Goal: Task Accomplishment & Management: Manage account settings

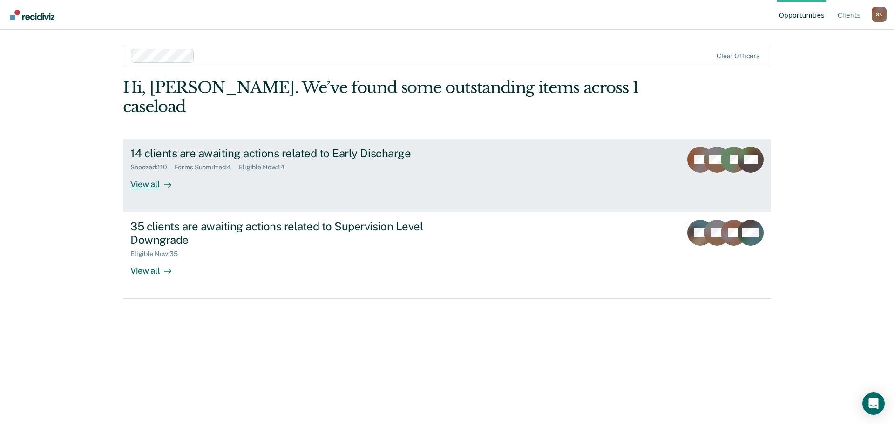
click at [138, 171] on div "View all" at bounding box center [156, 180] width 52 height 18
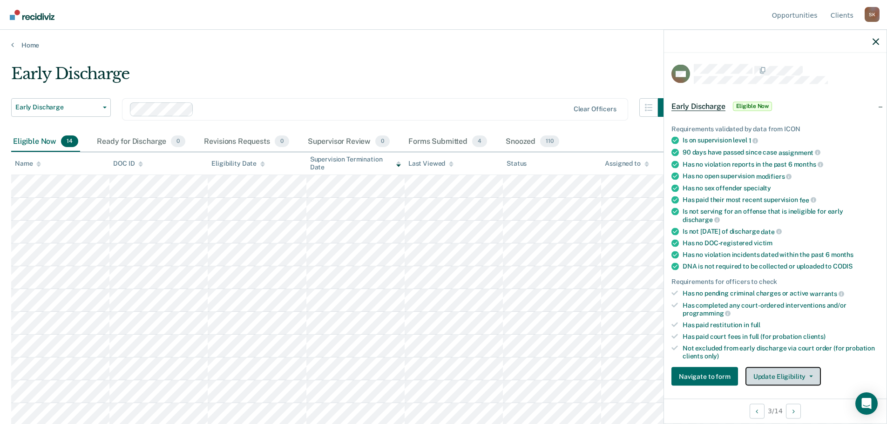
click at [784, 374] on button "Update Eligibility" at bounding box center [782, 376] width 75 height 19
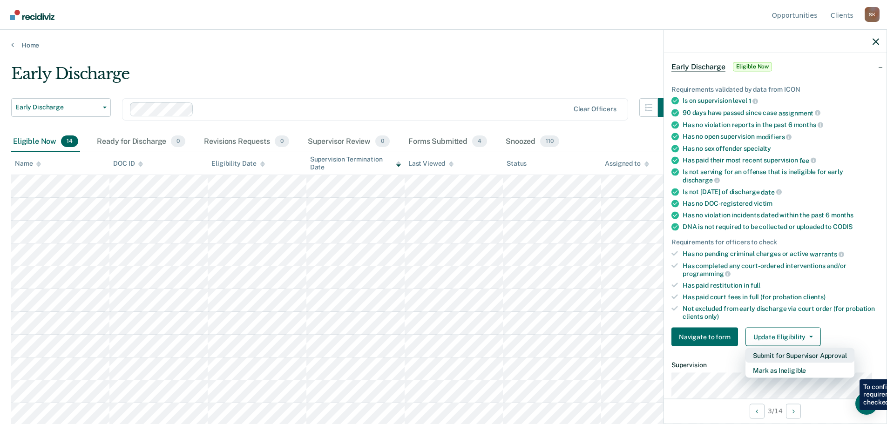
scroll to position [93, 0]
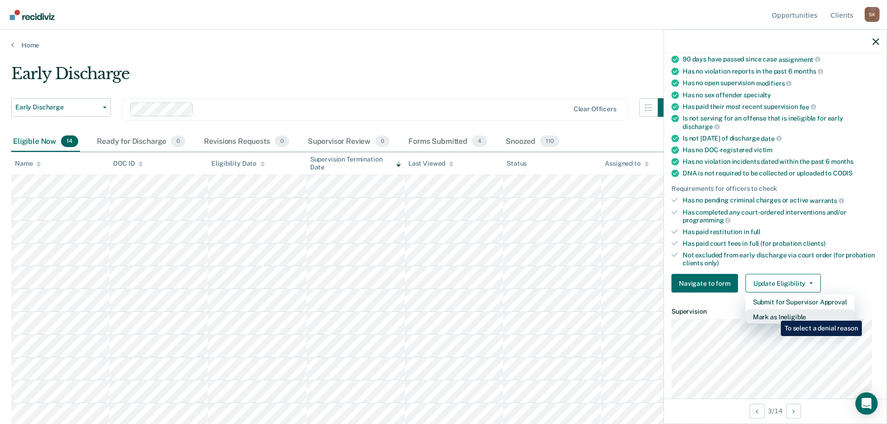
click at [774, 314] on button "Mark as Ineligible" at bounding box center [799, 317] width 109 height 15
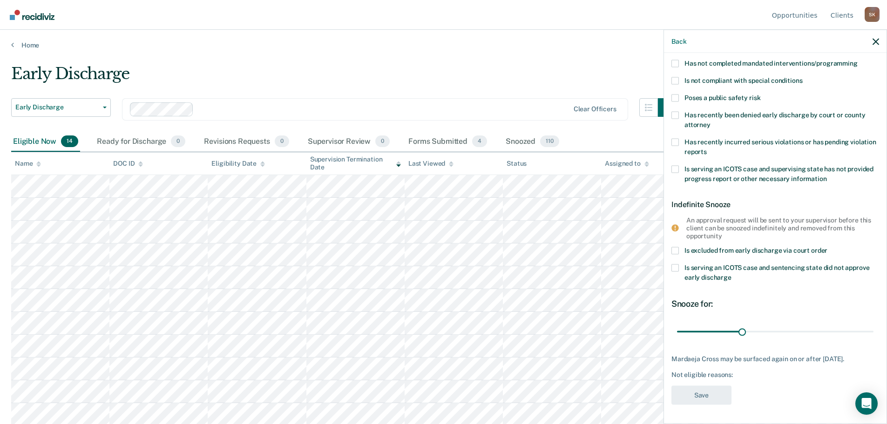
click at [681, 60] on label "Has not completed mandated interventions/programming" at bounding box center [775, 65] width 208 height 10
click at [857, 60] on input "Has not completed mandated interventions/programming" at bounding box center [857, 60] width 0 height 0
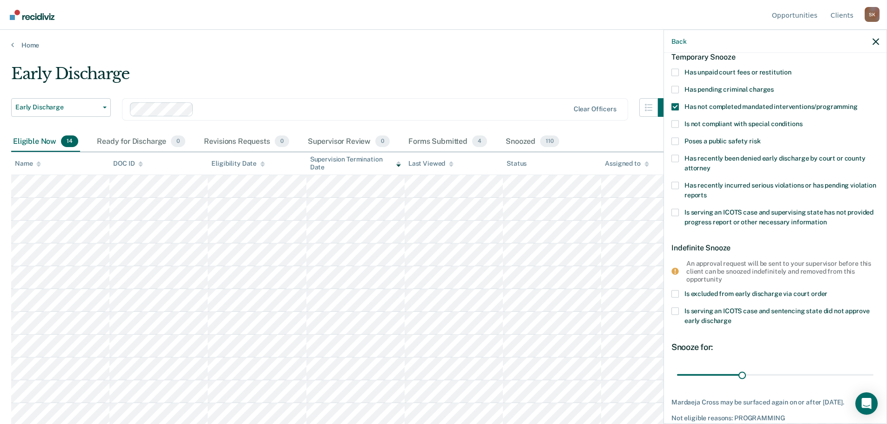
click at [672, 70] on span at bounding box center [674, 71] width 7 height 7
click at [791, 68] on input "Has unpaid court fees or restitution" at bounding box center [791, 68] width 0 height 0
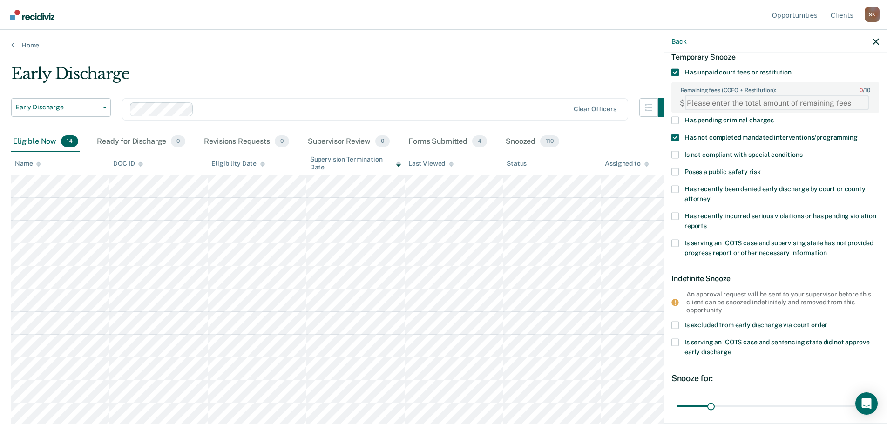
click at [750, 100] on FEESReasonInput "Remaining fees (COFO + Restitution): 0 / 10" at bounding box center [777, 102] width 184 height 15
click at [707, 105] on FEESReasonInput "Remaining fees (COFO + Restitution): 0 / 10" at bounding box center [777, 102] width 184 height 15
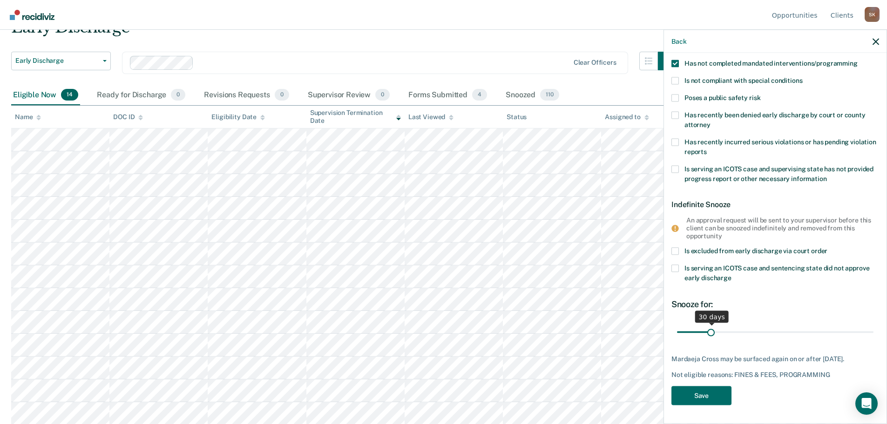
type FEESReasonInput "459.20"
drag, startPoint x: 711, startPoint y: 323, endPoint x: 754, endPoint y: 323, distance: 43.3
type input "74"
click at [754, 324] on input "range" at bounding box center [775, 332] width 196 height 16
click at [713, 389] on button "Save" at bounding box center [701, 395] width 60 height 19
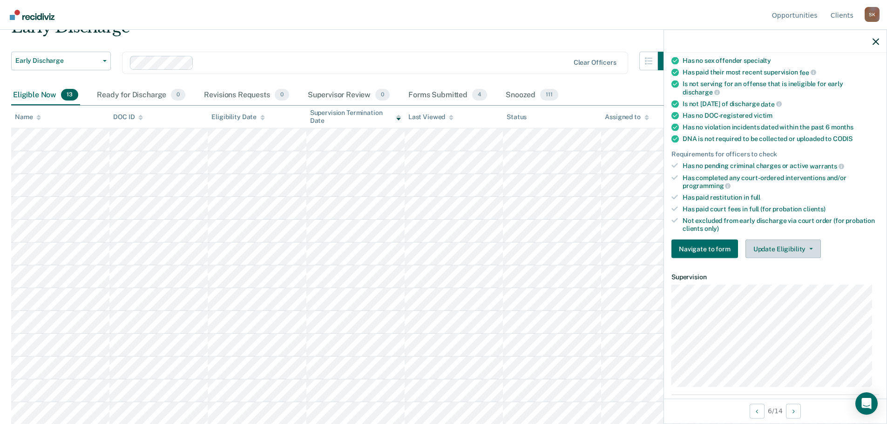
drag, startPoint x: 779, startPoint y: 237, endPoint x: 780, endPoint y: 242, distance: 4.7
click at [779, 238] on div "Requirements validated by data from ICON Is on supervision level 1 90 days have…" at bounding box center [775, 123] width 222 height 283
click at [780, 248] on button "Update Eligibility" at bounding box center [782, 249] width 75 height 19
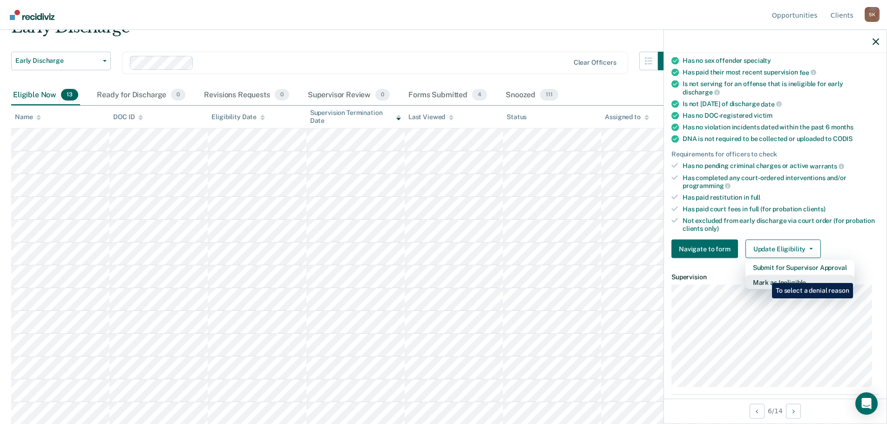
click at [765, 279] on button "Mark as Ineligible" at bounding box center [799, 282] width 109 height 15
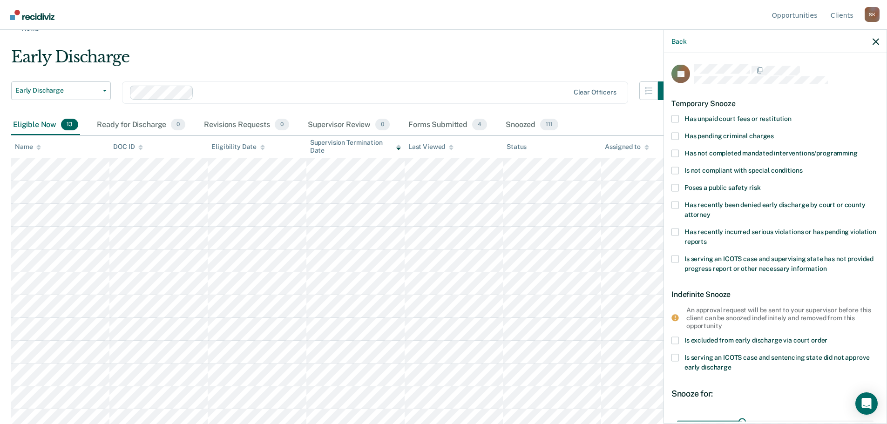
scroll to position [0, 0]
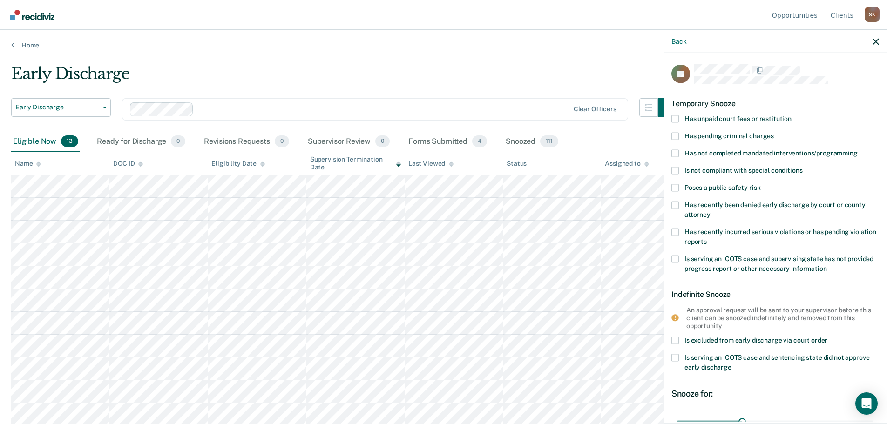
click at [680, 117] on label "Has unpaid court fees or restitution" at bounding box center [775, 120] width 208 height 10
click at [791, 115] on input "Has unpaid court fees or restitution" at bounding box center [791, 115] width 0 height 0
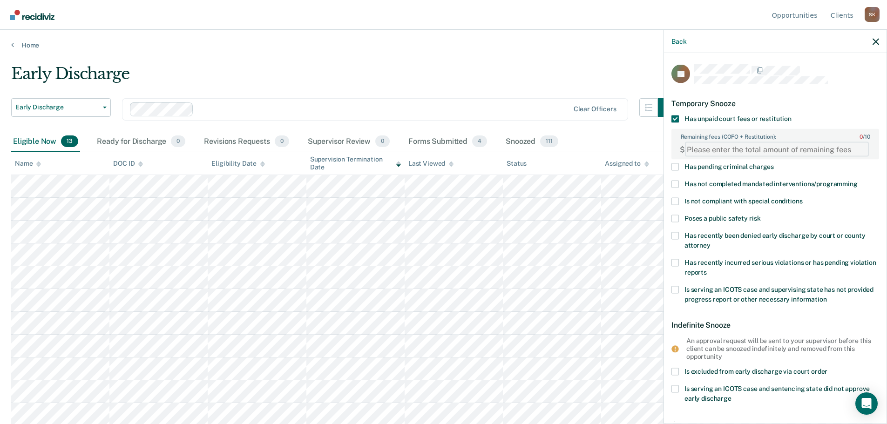
click at [701, 146] on FEESReasonInput "Remaining fees (COFO + Restitution): 0 / 10" at bounding box center [777, 149] width 184 height 15
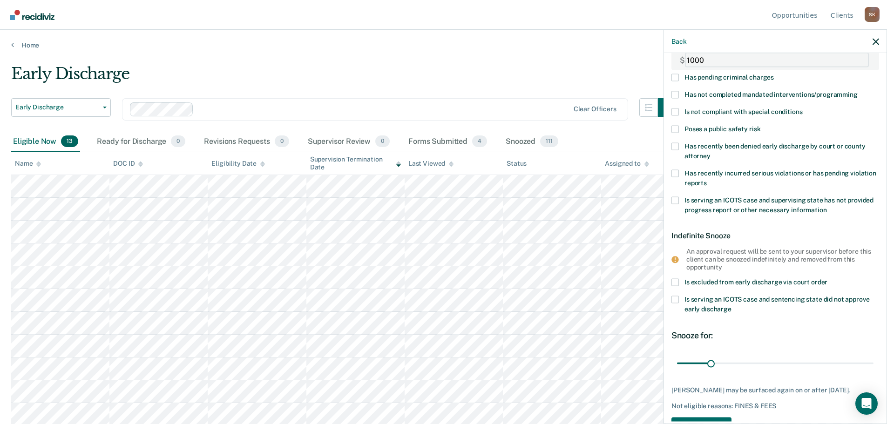
scroll to position [93, 0]
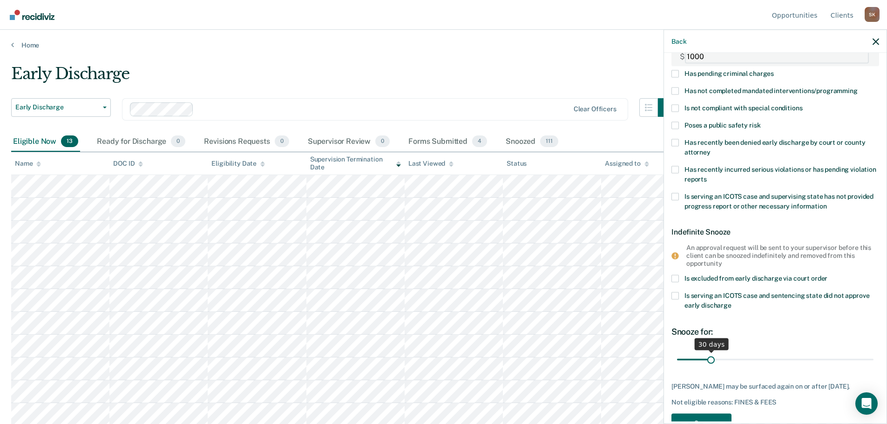
type FEESReasonInput "1000"
drag, startPoint x: 710, startPoint y: 360, endPoint x: 783, endPoint y: 357, distance: 73.6
type input "104"
click at [783, 357] on input "range" at bounding box center [775, 359] width 196 height 16
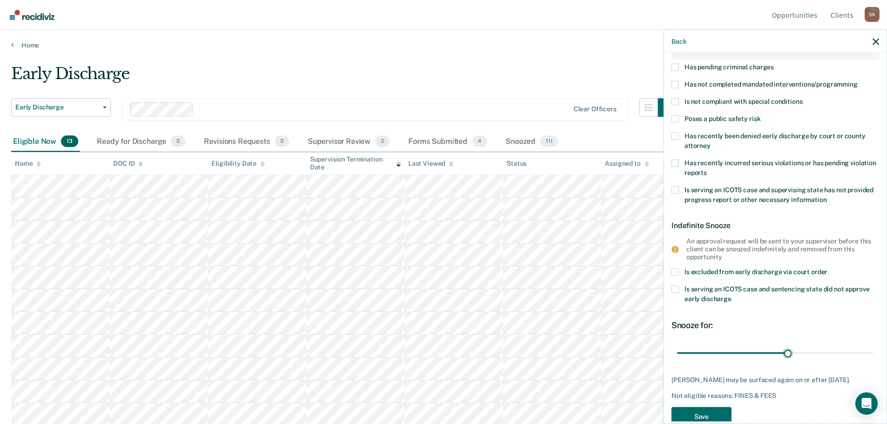
scroll to position [120, 0]
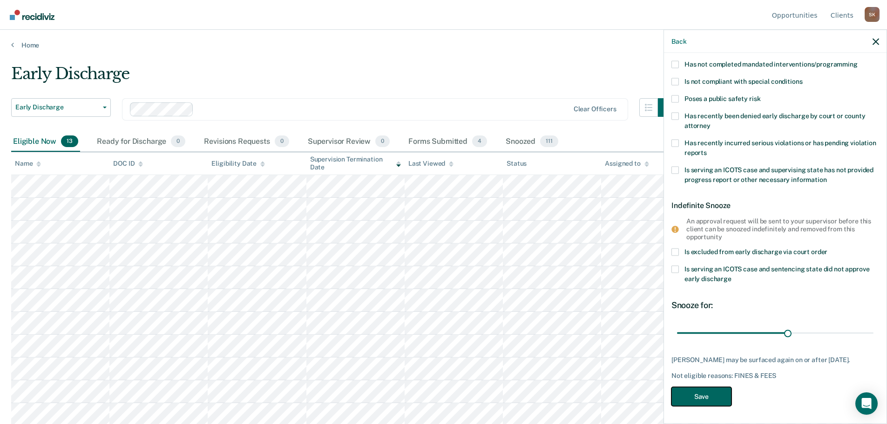
click at [708, 392] on button "Save" at bounding box center [701, 396] width 60 height 19
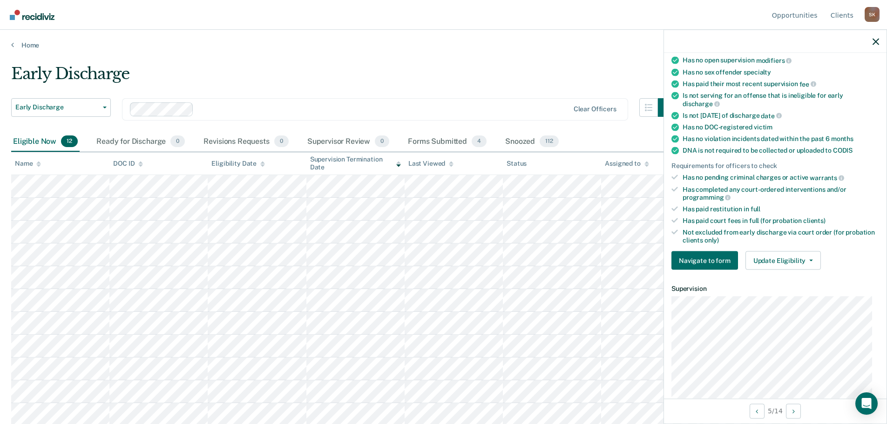
scroll to position [140, 0]
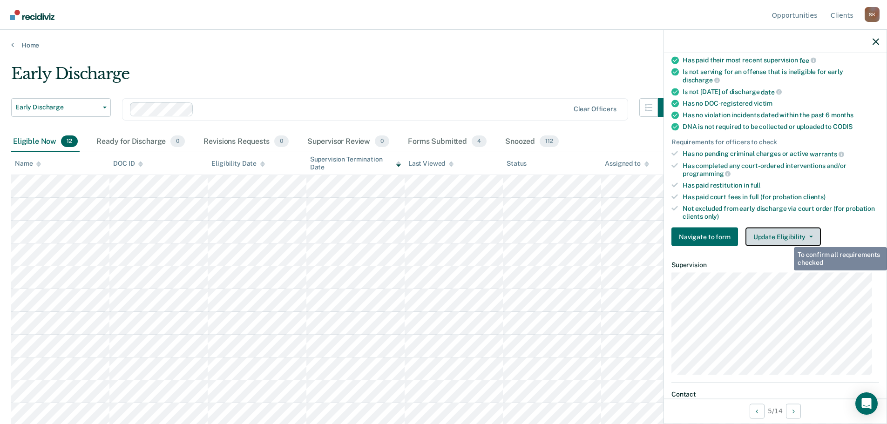
click at [786, 236] on button "Update Eligibility" at bounding box center [782, 237] width 75 height 19
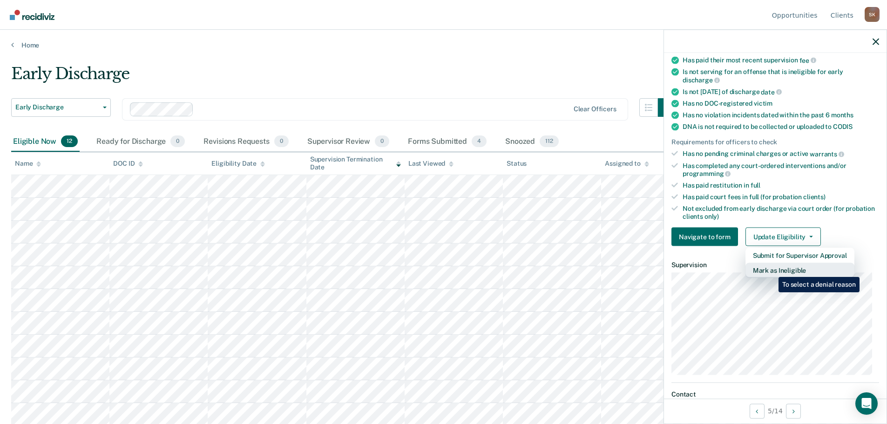
click at [771, 270] on button "Mark as Ineligible" at bounding box center [799, 270] width 109 height 15
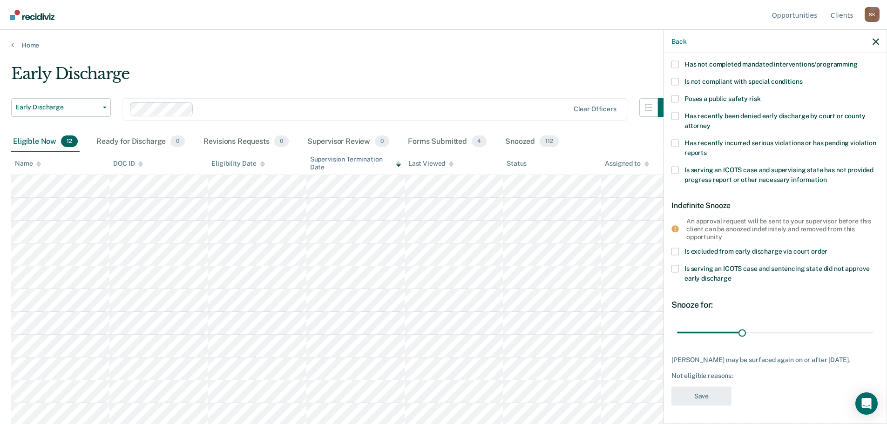
scroll to position [0, 0]
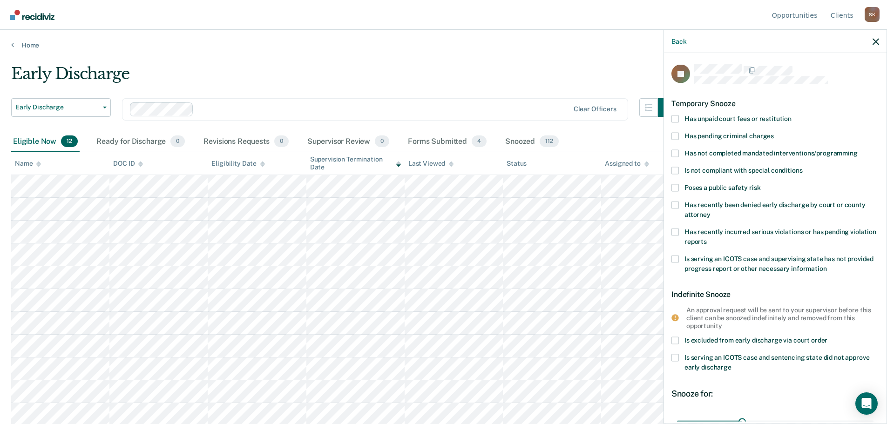
click at [675, 150] on span at bounding box center [674, 152] width 7 height 7
click at [857, 149] on input "Has not completed mandated interventions/programming" at bounding box center [857, 149] width 0 height 0
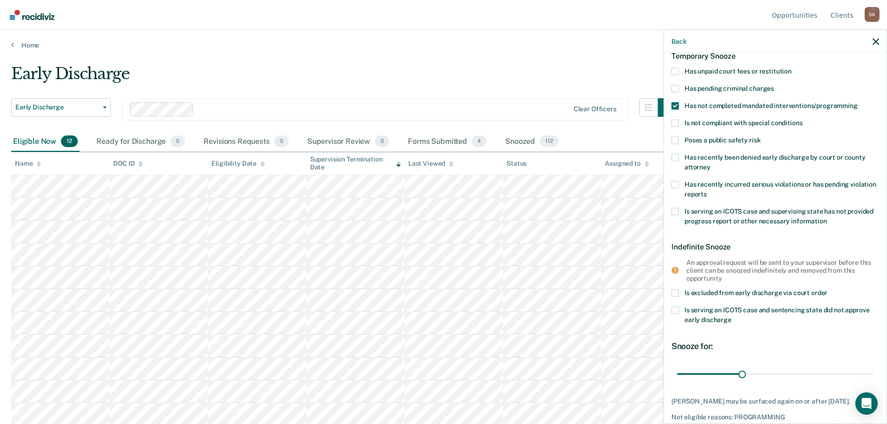
scroll to position [89, 0]
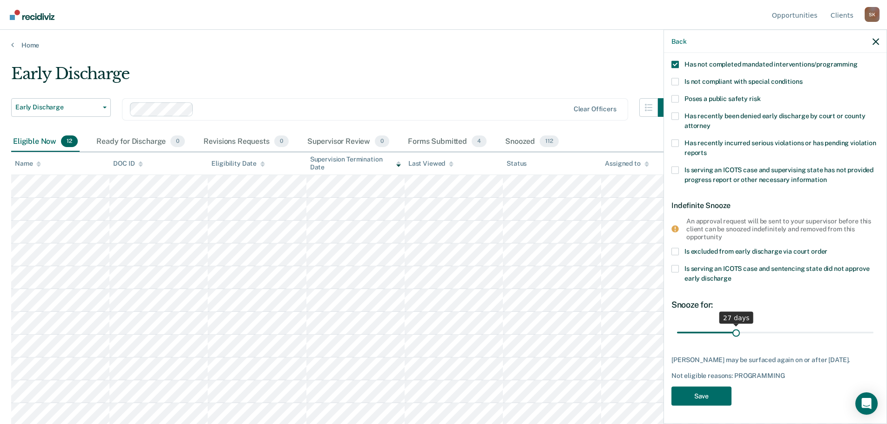
drag, startPoint x: 739, startPoint y: 331, endPoint x: 734, endPoint y: 330, distance: 5.2
type input "27"
click at [734, 330] on input "range" at bounding box center [775, 332] width 196 height 16
click at [712, 393] on button "Save" at bounding box center [701, 396] width 60 height 19
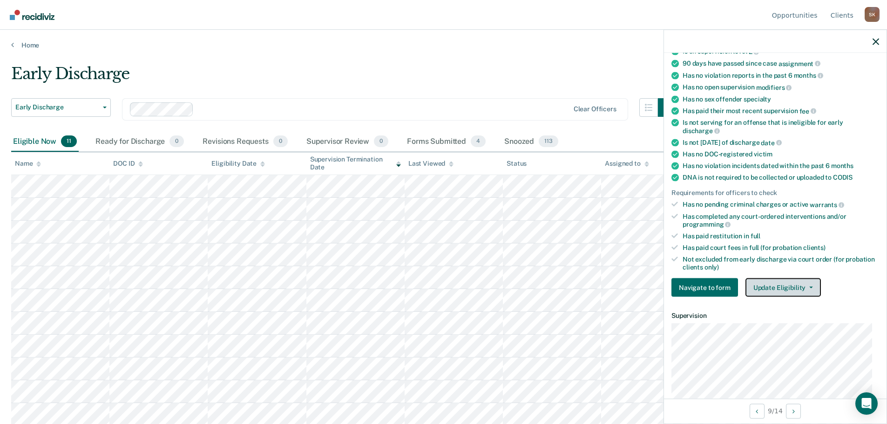
click at [779, 283] on button "Update Eligibility" at bounding box center [782, 287] width 75 height 19
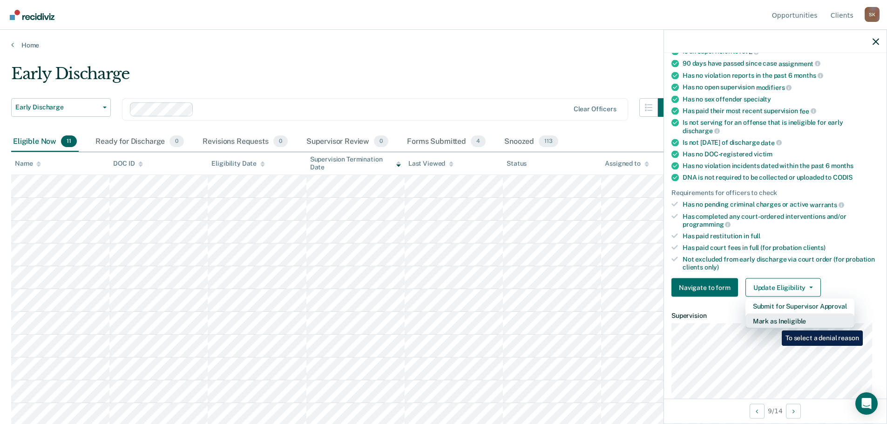
click at [775, 323] on button "Mark as Ineligible" at bounding box center [799, 321] width 109 height 15
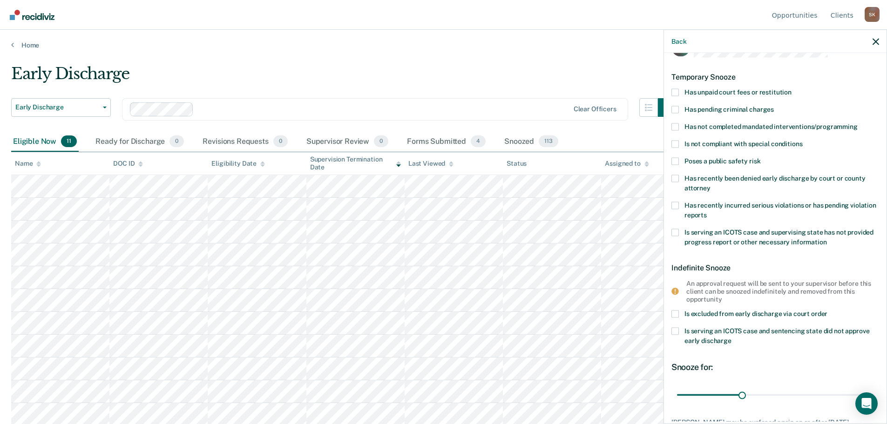
scroll to position [0, 0]
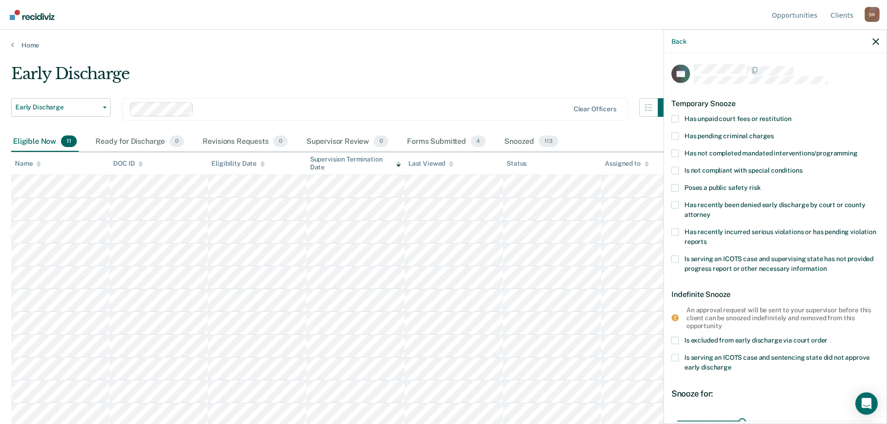
click at [684, 117] on label "Has unpaid court fees or restitution" at bounding box center [775, 120] width 208 height 10
click at [791, 115] on input "Has unpaid court fees or restitution" at bounding box center [791, 115] width 0 height 0
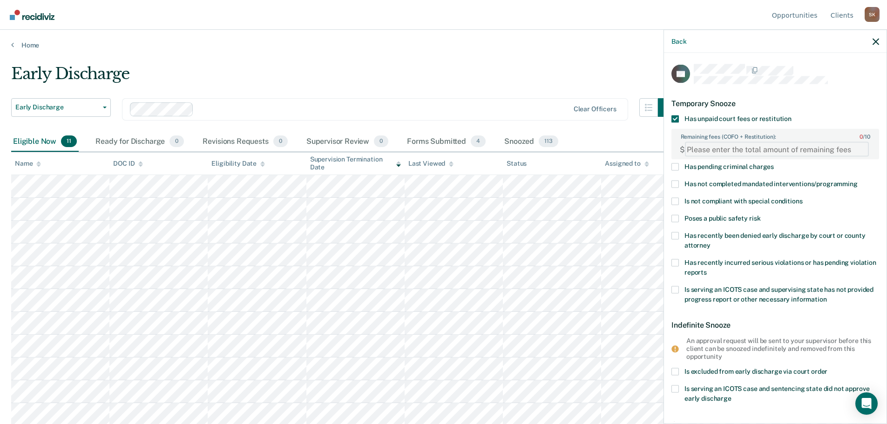
click at [725, 142] on FEESReasonInput "Remaining fees (COFO + Restitution): 0 / 10" at bounding box center [777, 149] width 184 height 15
type FEESReasonInput "300"
click at [742, 185] on span "Has not completed mandated interventions/programming" at bounding box center [770, 183] width 173 height 7
click at [857, 181] on input "Has not completed mandated interventions/programming" at bounding box center [857, 181] width 0 height 0
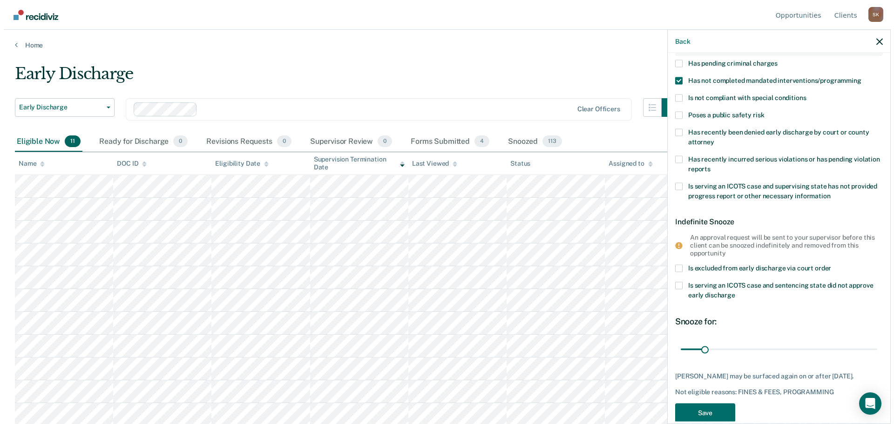
scroll to position [120, 0]
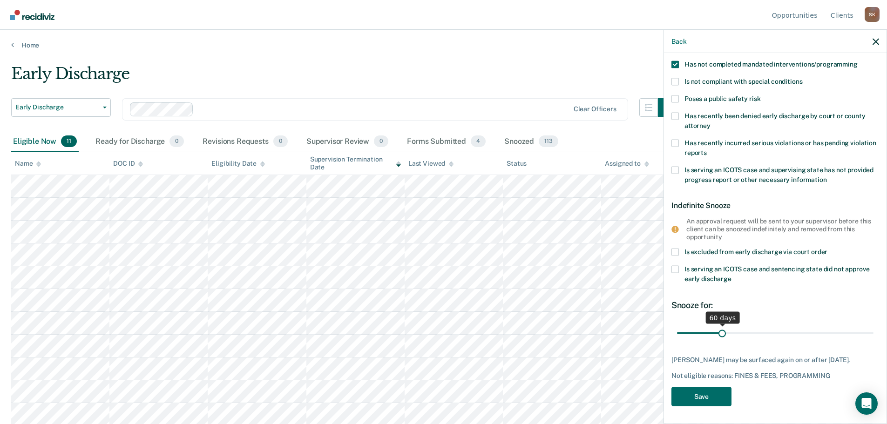
drag, startPoint x: 701, startPoint y: 333, endPoint x: 720, endPoint y: 333, distance: 19.6
type input "60"
click at [720, 333] on input "range" at bounding box center [775, 333] width 196 height 16
click at [715, 392] on button "Save" at bounding box center [701, 396] width 60 height 19
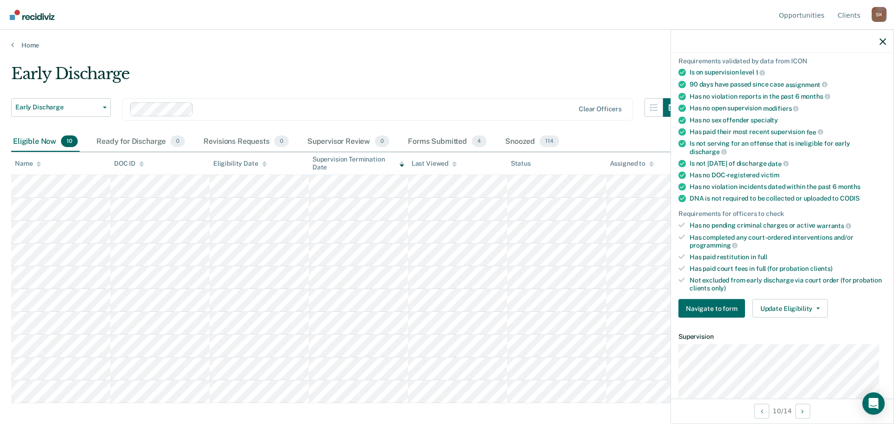
scroll to position [0, 0]
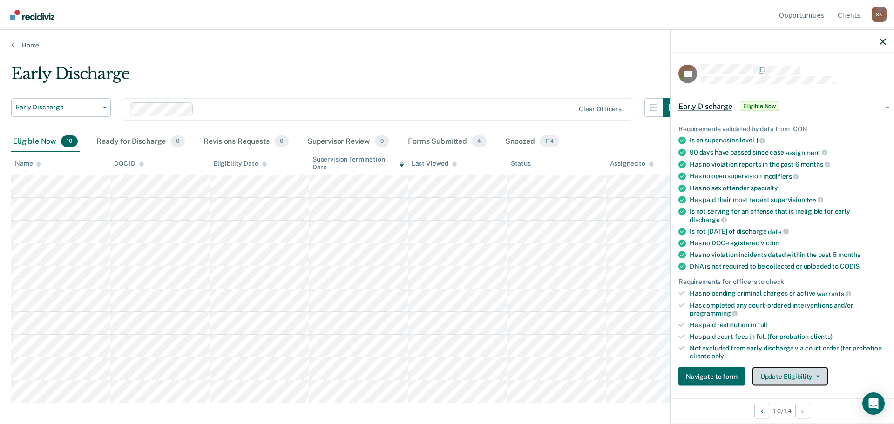
click at [794, 376] on button "Update Eligibility" at bounding box center [789, 376] width 75 height 19
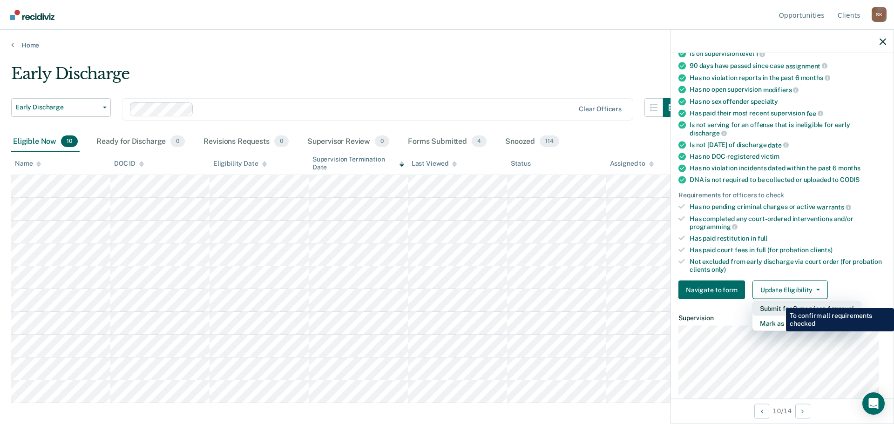
scroll to position [93, 0]
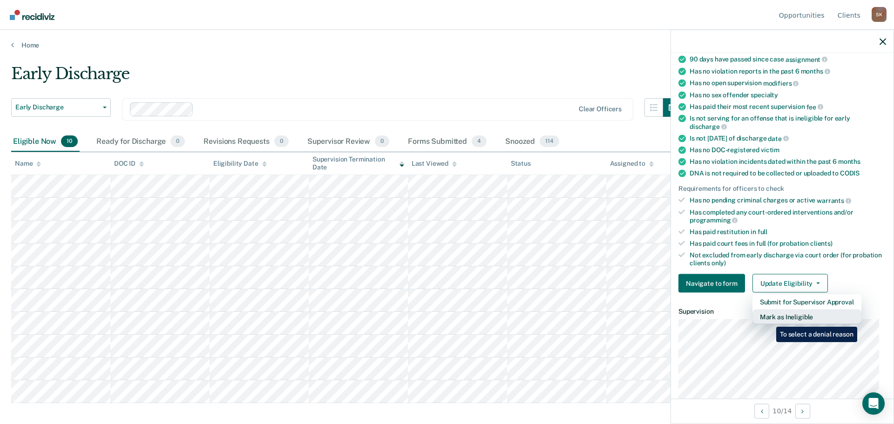
click at [769, 318] on button "Mark as Ineligible" at bounding box center [806, 317] width 109 height 15
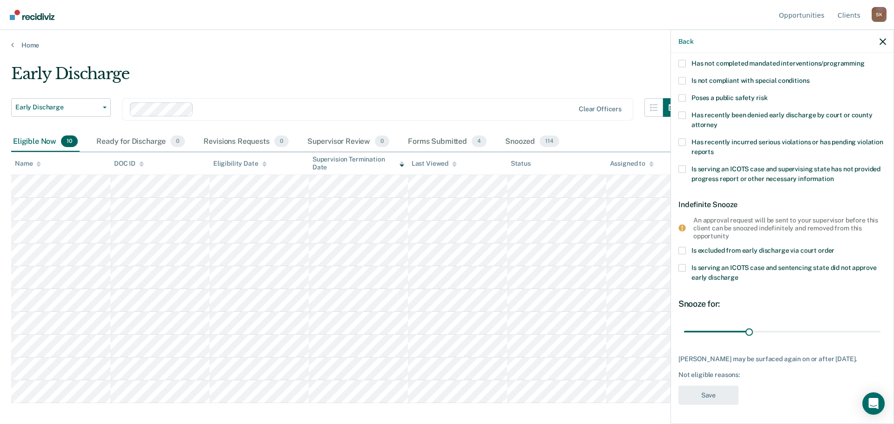
scroll to position [0, 0]
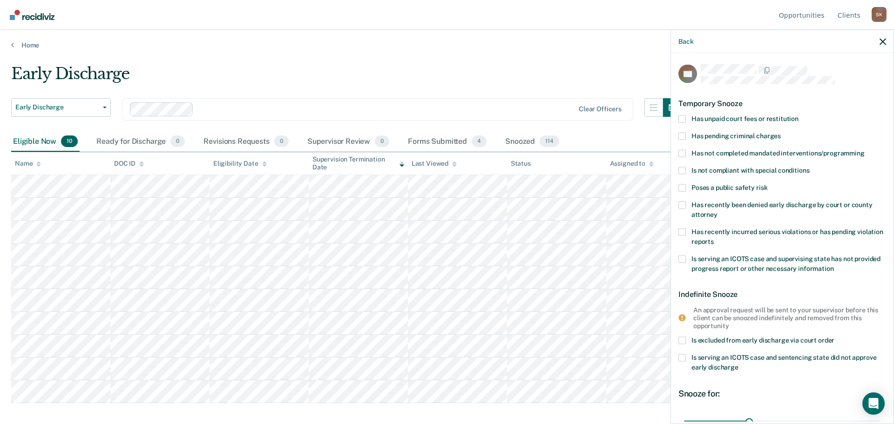
click at [686, 117] on label "Has unpaid court fees or restitution" at bounding box center [782, 120] width 208 height 10
click at [798, 115] on input "Has unpaid court fees or restitution" at bounding box center [798, 115] width 0 height 0
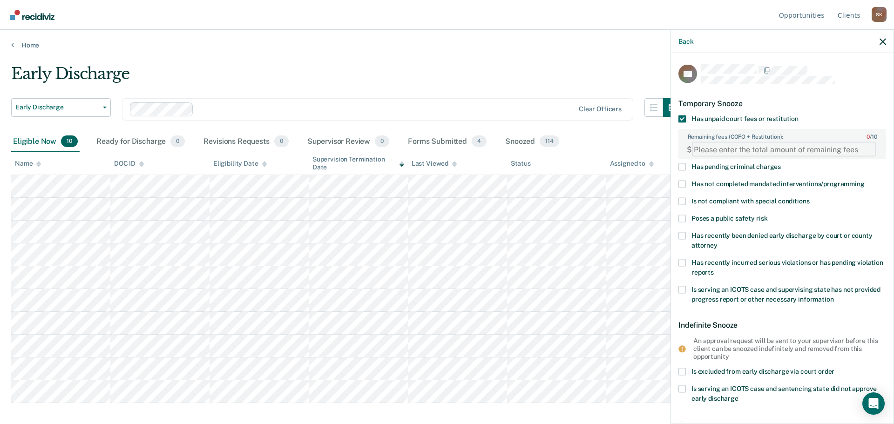
click at [724, 151] on FEESReasonInput "Remaining fees (COFO + Restitution): 0 / 10" at bounding box center [784, 149] width 184 height 15
click at [713, 145] on FEESReasonInput "Remaining fees (COFO + Restitution): 0 / 10" at bounding box center [784, 149] width 184 height 15
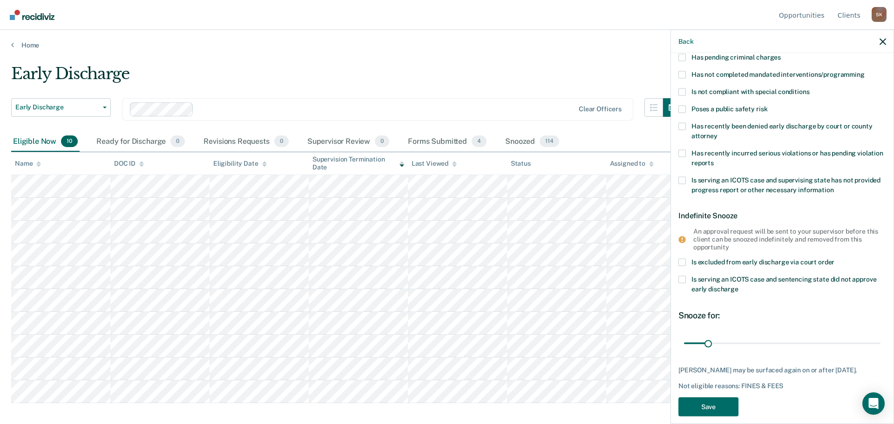
scroll to position [128, 0]
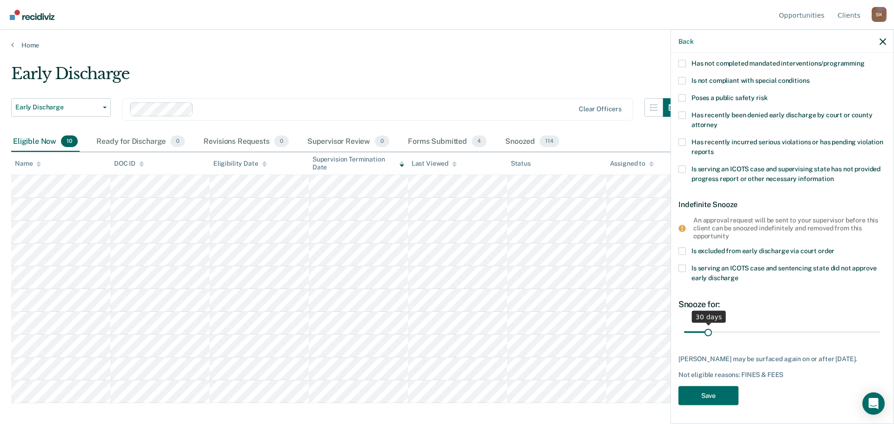
type FEESReasonInput "168.75"
drag, startPoint x: 708, startPoint y: 321, endPoint x: 748, endPoint y: 325, distance: 39.3
type input "90"
click at [748, 325] on input "range" at bounding box center [782, 333] width 196 height 16
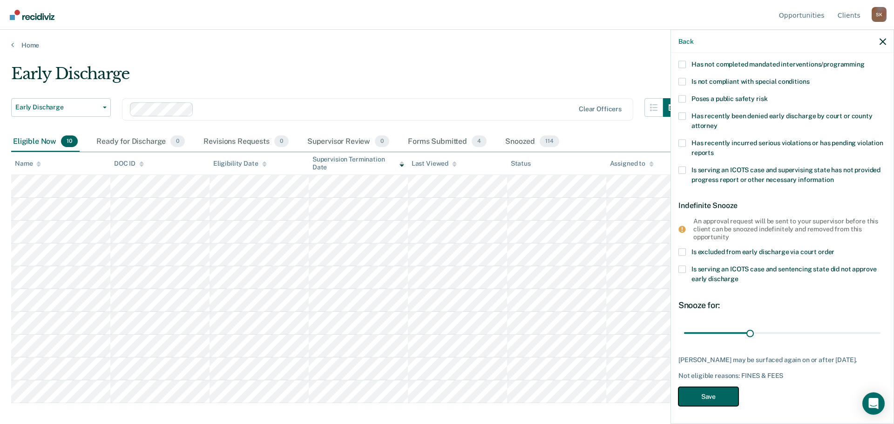
click at [720, 390] on button "Save" at bounding box center [708, 396] width 60 height 19
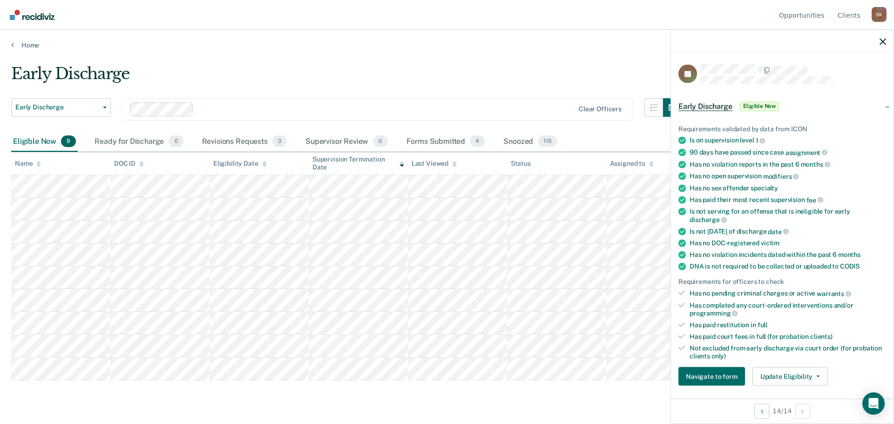
scroll to position [140, 0]
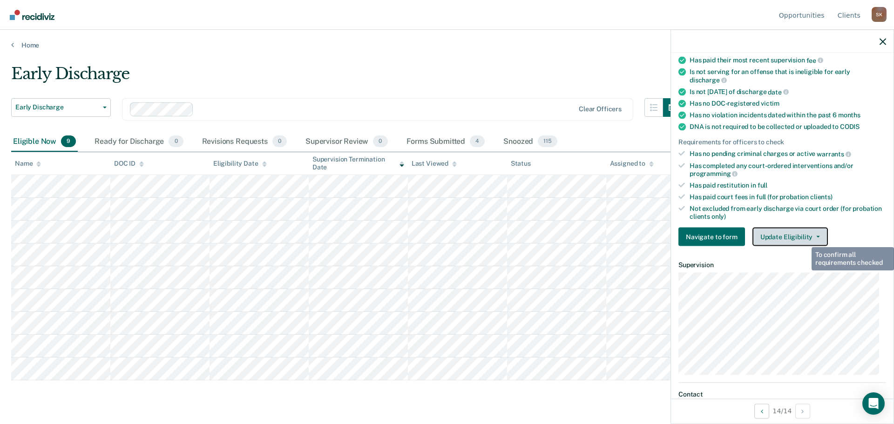
click at [802, 235] on button "Update Eligibility" at bounding box center [789, 237] width 75 height 19
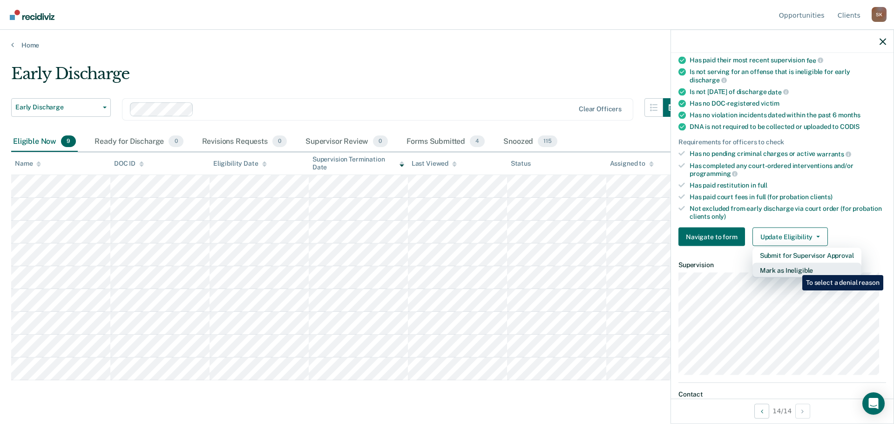
click at [795, 268] on button "Mark as Ineligible" at bounding box center [806, 270] width 109 height 15
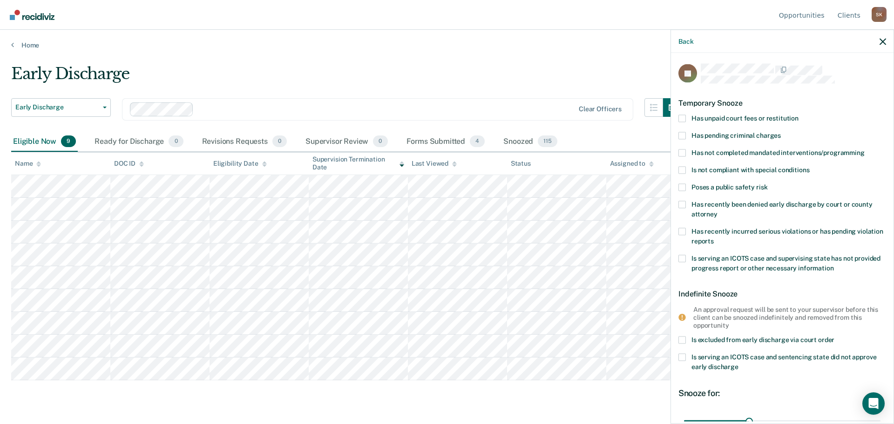
scroll to position [0, 0]
click at [704, 147] on div "Has pending criminal charges" at bounding box center [782, 140] width 208 height 17
click at [699, 157] on label "Has not completed mandated interventions/programming" at bounding box center [782, 154] width 208 height 10
click at [864, 149] on input "Has not completed mandated interventions/programming" at bounding box center [864, 149] width 0 height 0
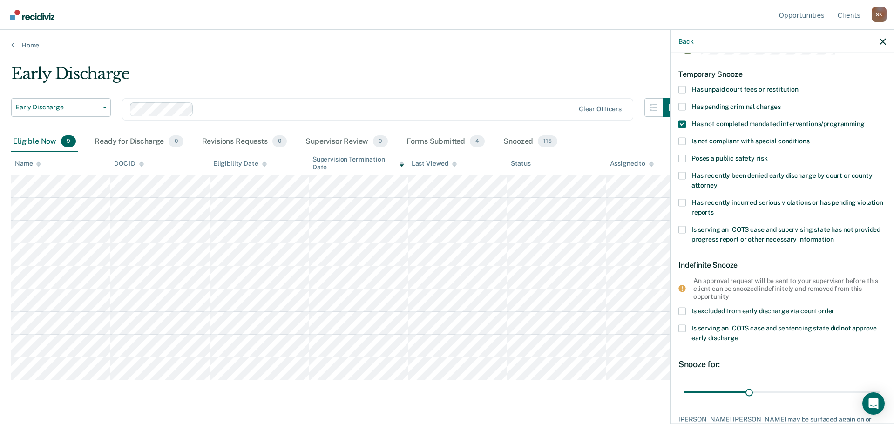
scroll to position [96, 0]
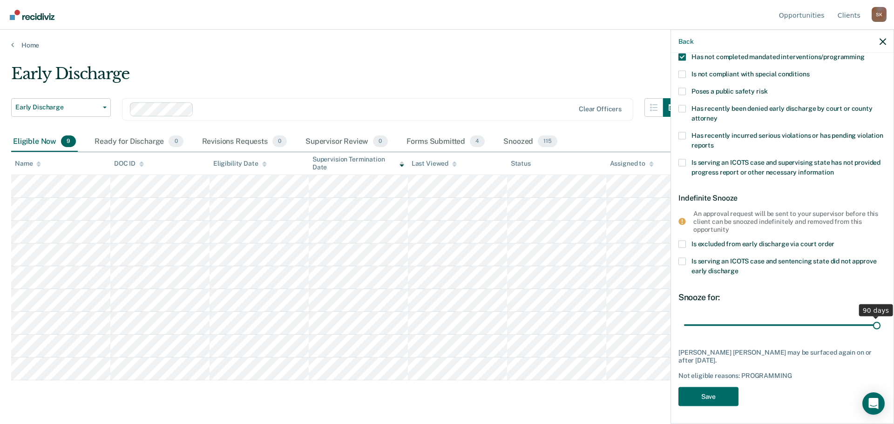
drag, startPoint x: 747, startPoint y: 327, endPoint x: 880, endPoint y: 333, distance: 133.3
type input "90"
click at [880, 333] on input "range" at bounding box center [782, 325] width 196 height 16
click at [729, 396] on button "Save" at bounding box center [708, 396] width 60 height 19
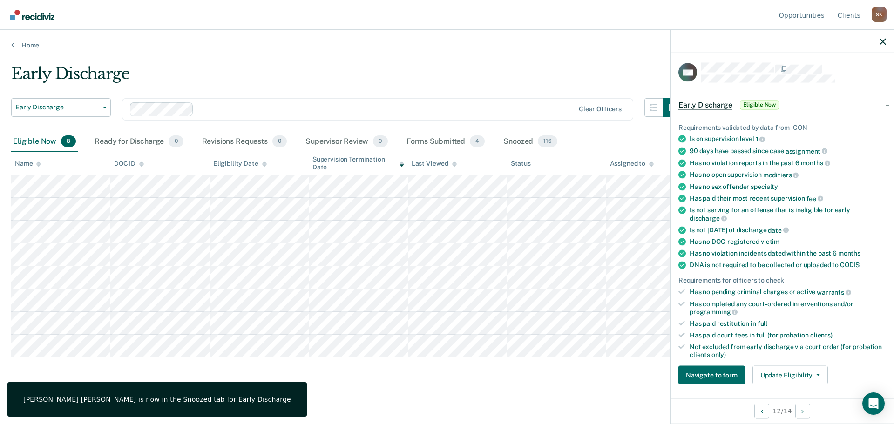
scroll to position [0, 0]
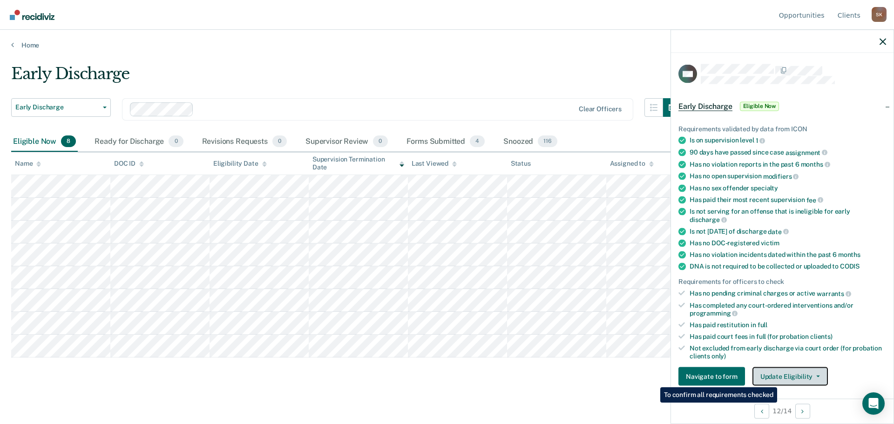
click at [785, 376] on button "Update Eligibility" at bounding box center [789, 376] width 75 height 19
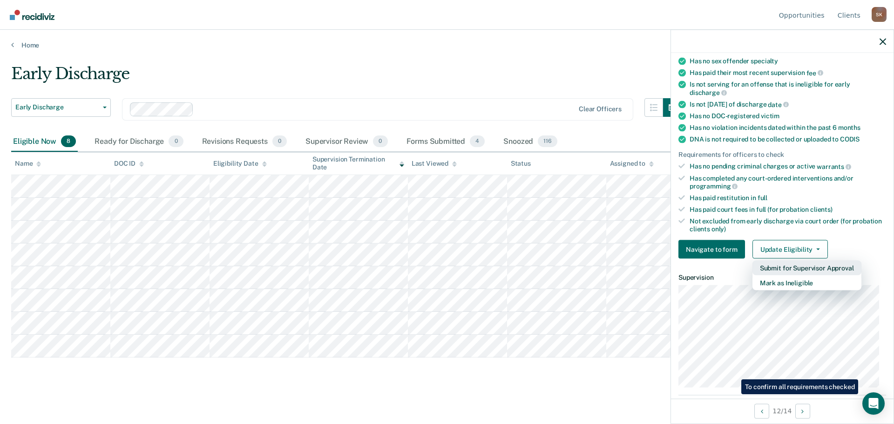
scroll to position [140, 0]
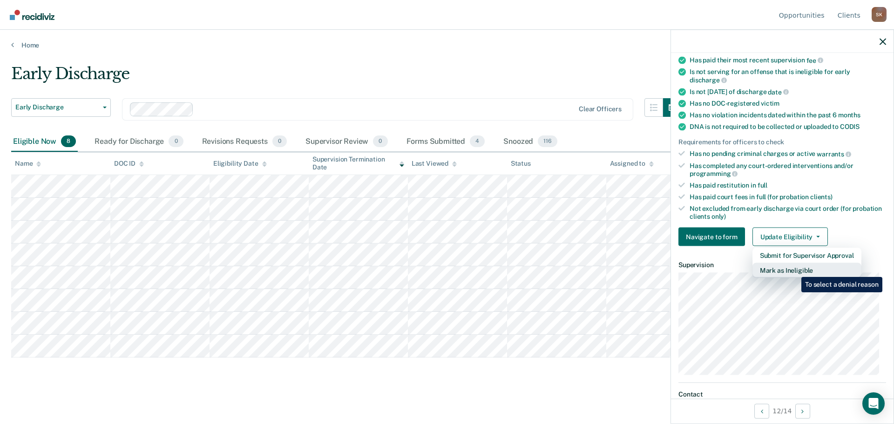
click at [794, 270] on button "Mark as Ineligible" at bounding box center [806, 270] width 109 height 15
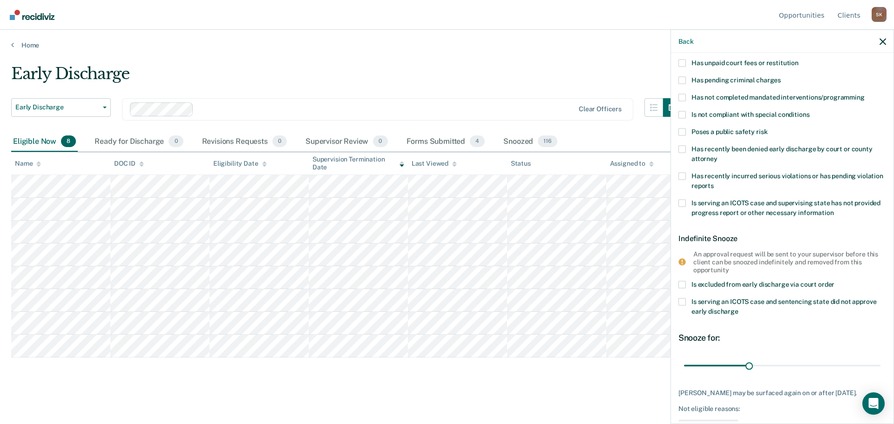
scroll to position [3, 0]
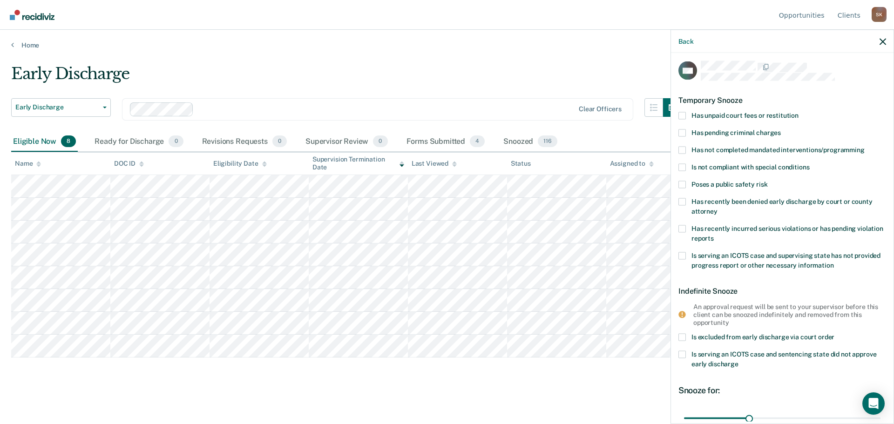
click at [695, 228] on span "Has recently incurred serious violations or has pending violation reports" at bounding box center [787, 232] width 192 height 17
click at [714, 235] on input "Has recently incurred serious violations or has pending violation reports" at bounding box center [714, 235] width 0 height 0
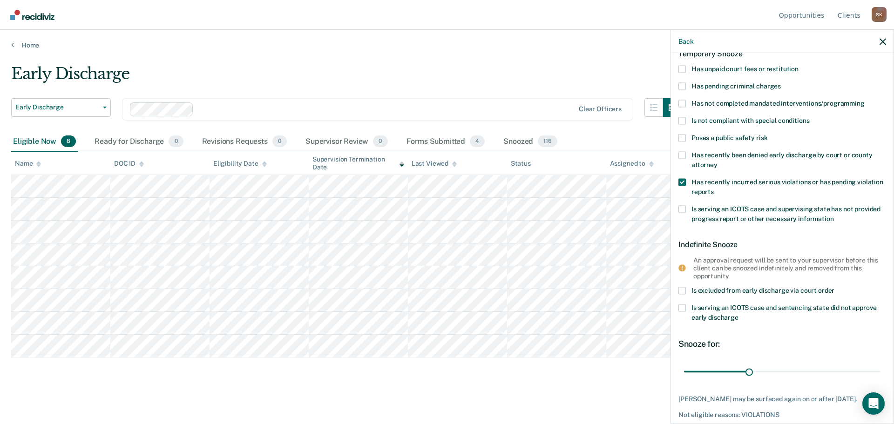
scroll to position [96, 0]
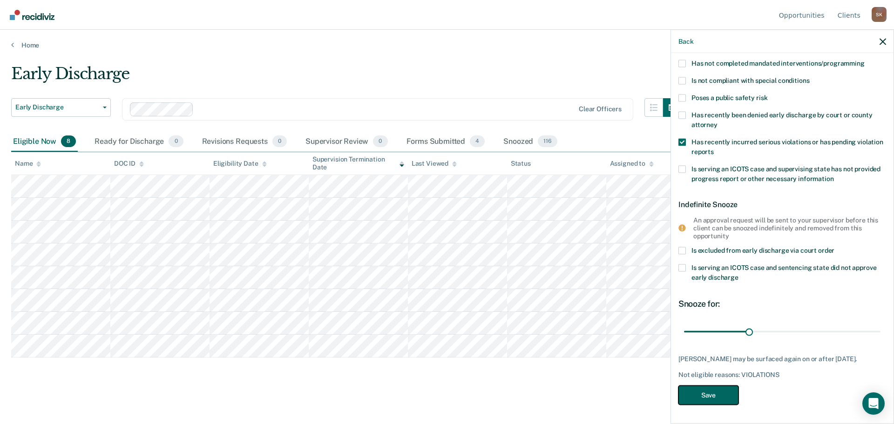
click at [703, 394] on button "Save" at bounding box center [708, 395] width 60 height 19
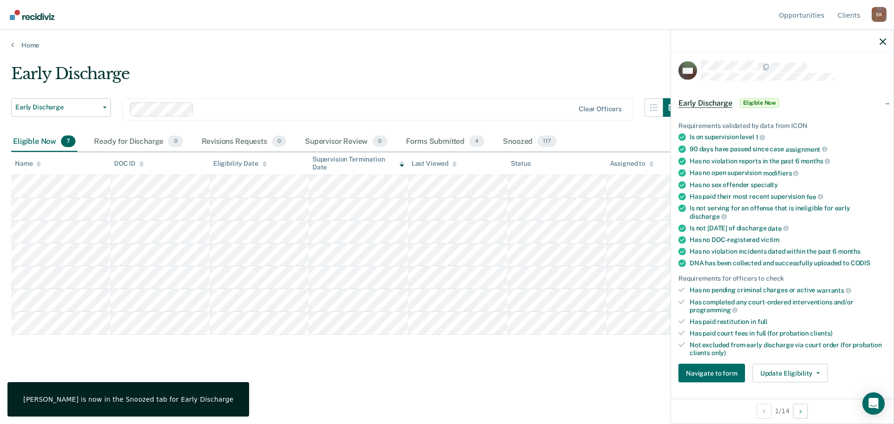
scroll to position [0, 0]
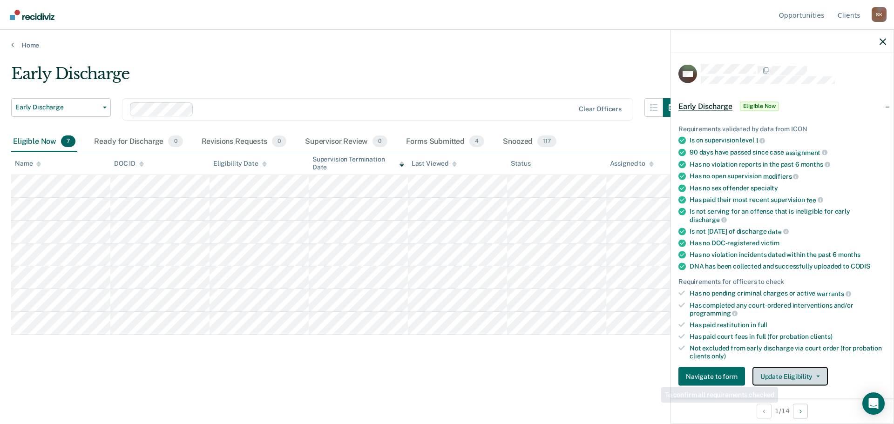
drag, startPoint x: 779, startPoint y: 375, endPoint x: 779, endPoint y: 369, distance: 6.1
click at [779, 375] on button "Update Eligibility" at bounding box center [789, 376] width 75 height 19
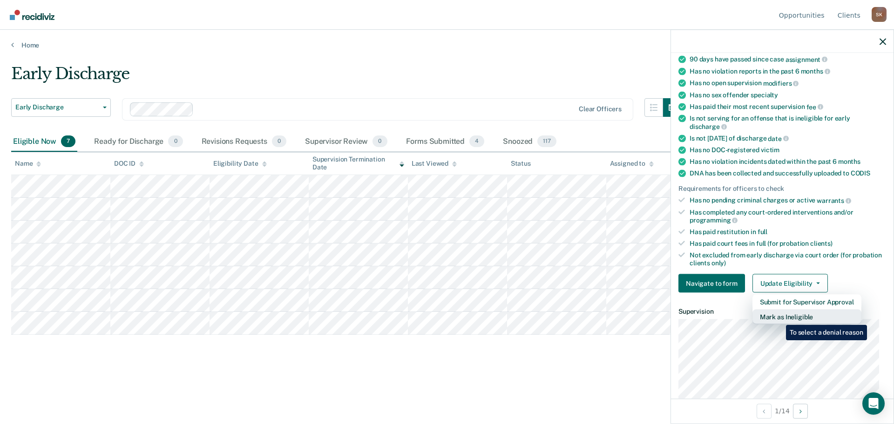
click at [779, 318] on button "Mark as Ineligible" at bounding box center [806, 317] width 109 height 15
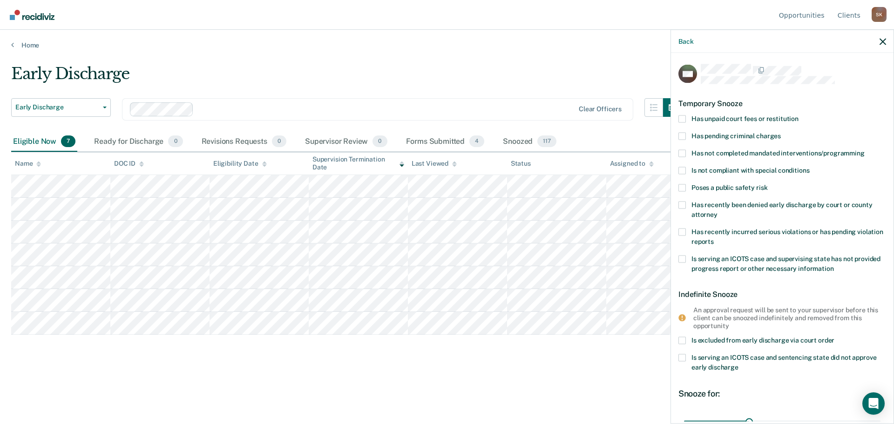
click at [767, 154] on span "Has not completed mandated interventions/programming" at bounding box center [777, 152] width 173 height 7
click at [864, 149] on input "Has not completed mandated interventions/programming" at bounding box center [864, 149] width 0 height 0
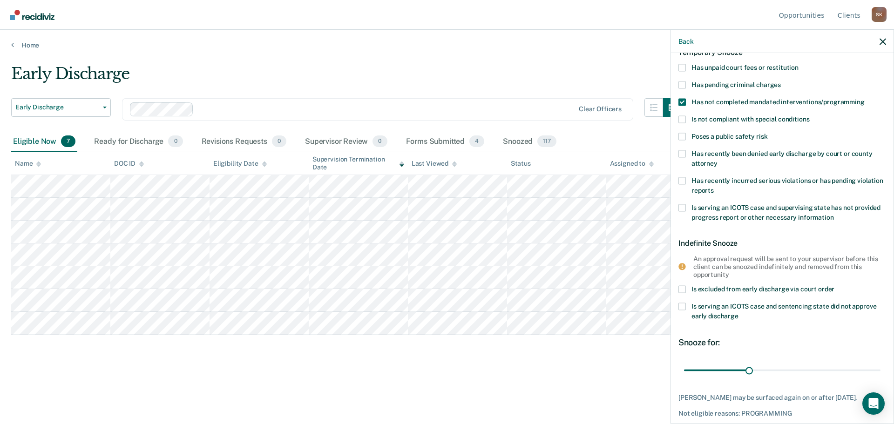
scroll to position [89, 0]
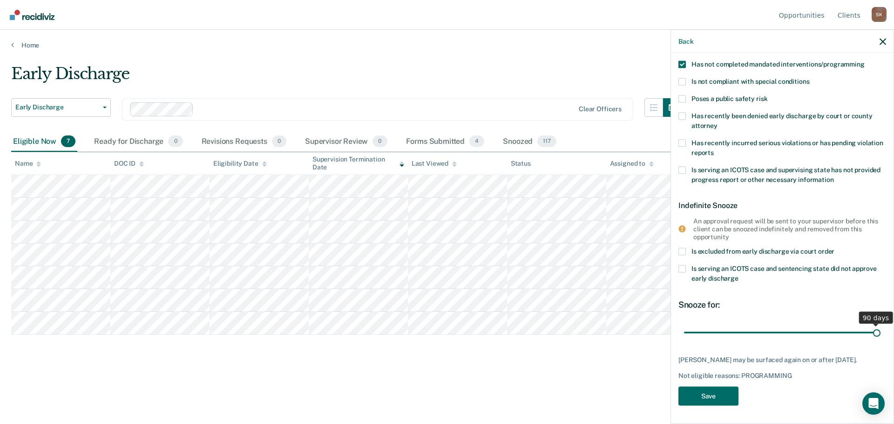
drag, startPoint x: 748, startPoint y: 331, endPoint x: 895, endPoint y: 334, distance: 146.6
type input "90"
click at [880, 334] on input "range" at bounding box center [782, 332] width 196 height 16
click at [713, 389] on button "Save" at bounding box center [708, 396] width 60 height 19
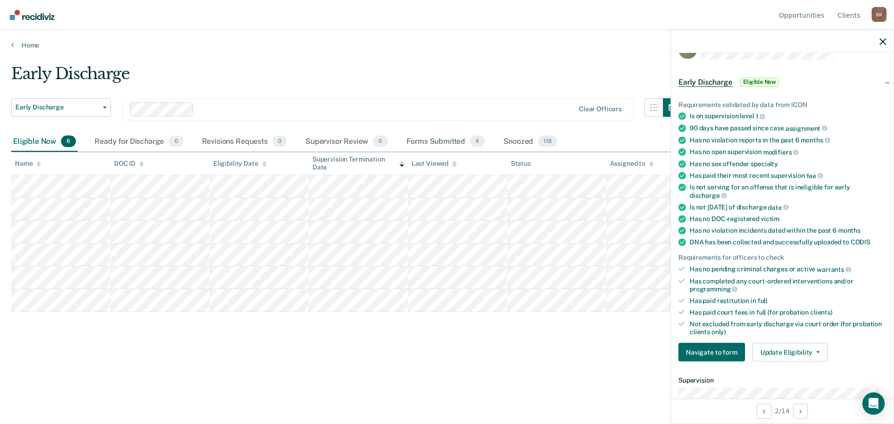
scroll to position [47, 0]
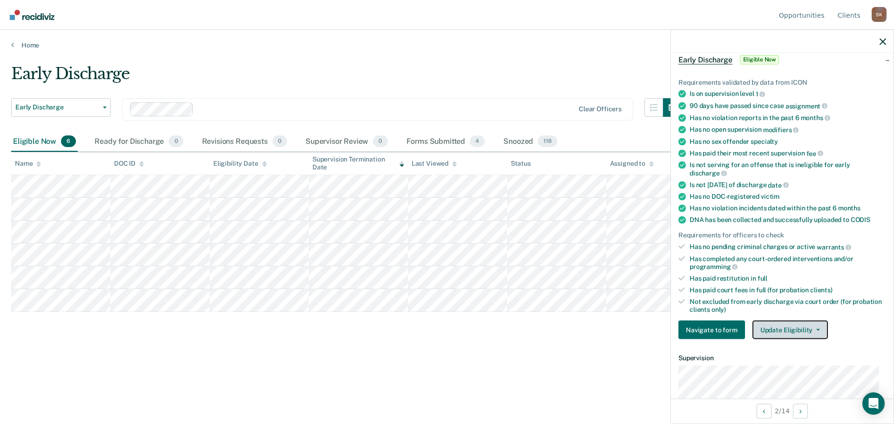
click at [789, 330] on button "Update Eligibility" at bounding box center [789, 330] width 75 height 19
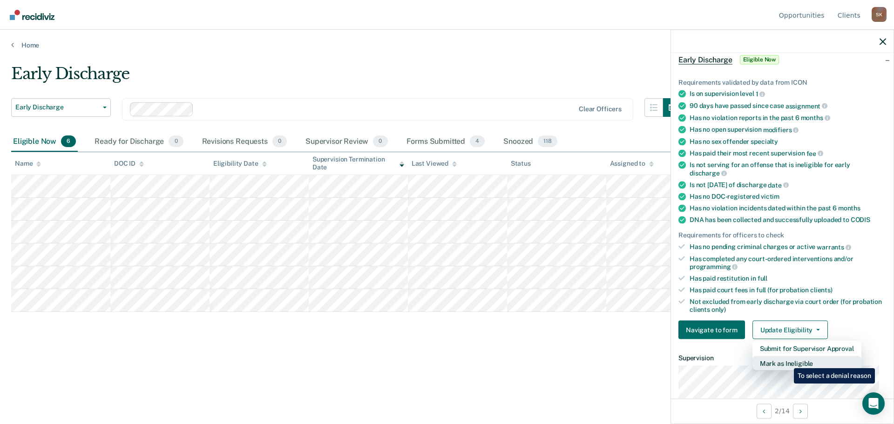
click at [787, 361] on button "Mark as Ineligible" at bounding box center [806, 363] width 109 height 15
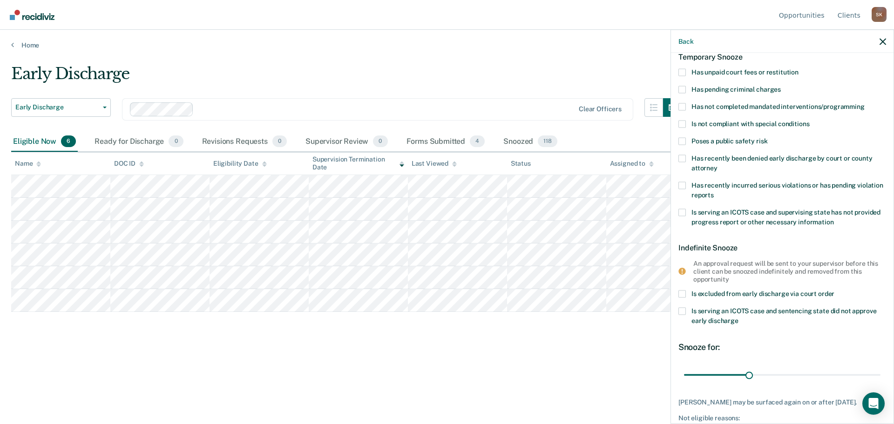
click at [763, 107] on span "Has not completed mandated interventions/programming" at bounding box center [777, 105] width 173 height 7
click at [864, 103] on input "Has not completed mandated interventions/programming" at bounding box center [864, 103] width 0 height 0
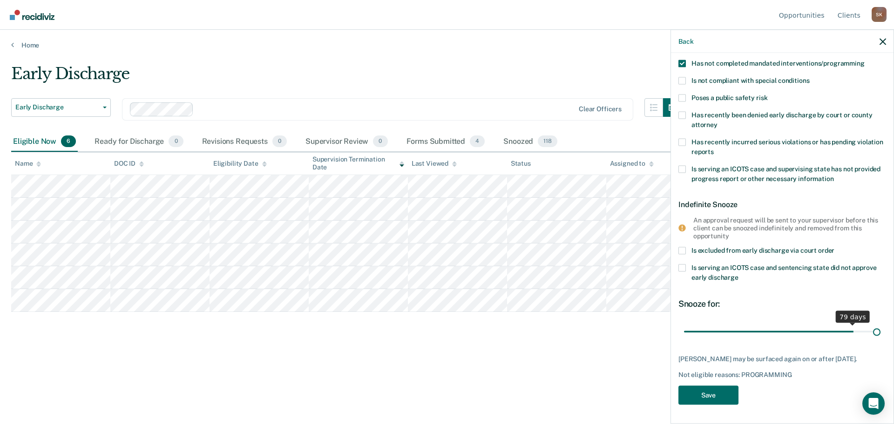
scroll to position [89, 0]
drag, startPoint x: 748, startPoint y: 327, endPoint x: 896, endPoint y: 323, distance: 149.0
type input "90"
click at [880, 324] on input "range" at bounding box center [782, 332] width 196 height 16
click at [724, 397] on button "Save" at bounding box center [708, 396] width 60 height 19
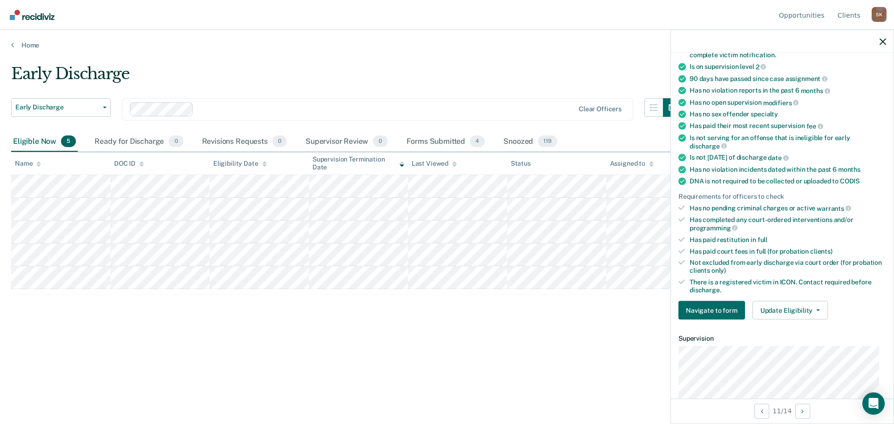
scroll to position [186, 0]
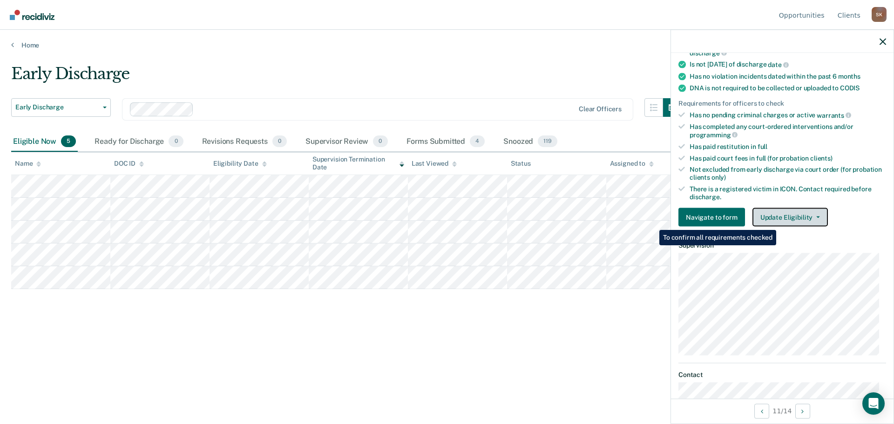
click at [779, 215] on button "Update Eligibility" at bounding box center [789, 217] width 75 height 19
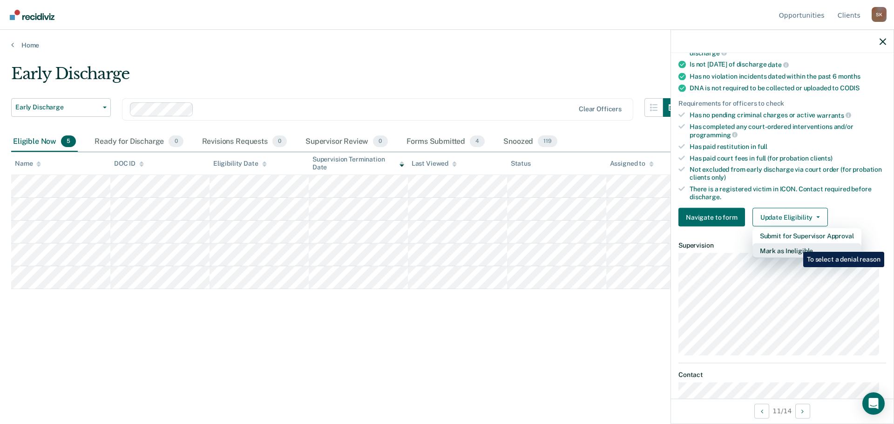
click at [796, 245] on button "Mark as Ineligible" at bounding box center [806, 250] width 109 height 15
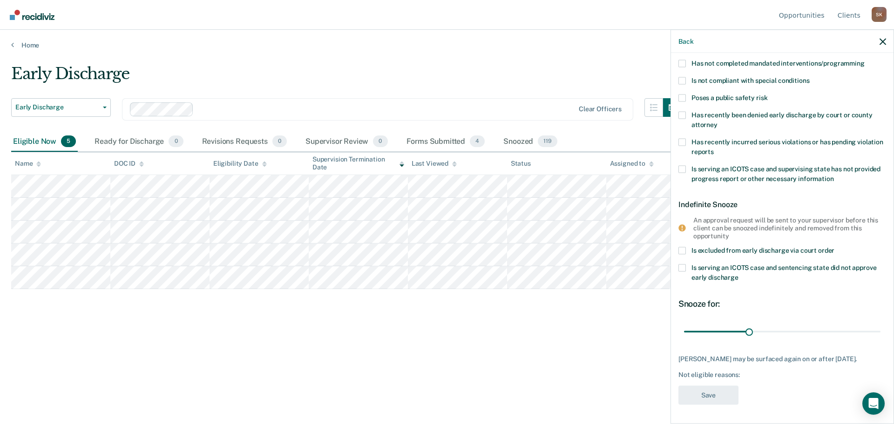
scroll to position [3, 0]
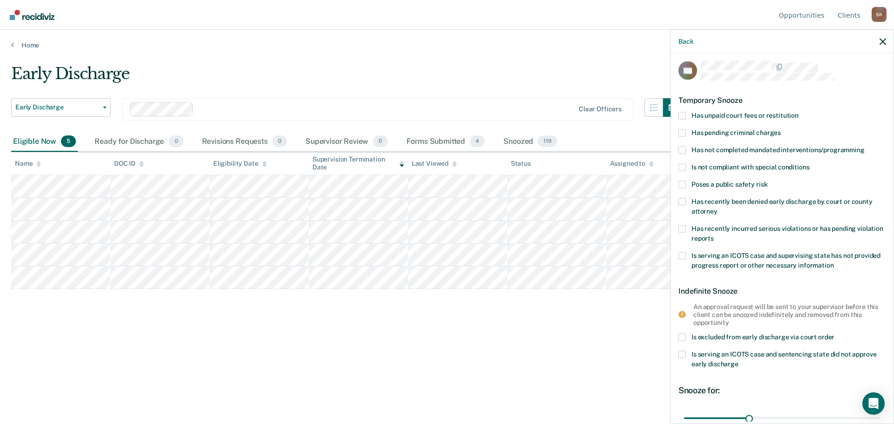
click at [725, 146] on span "Has not completed mandated interventions/programming" at bounding box center [777, 149] width 173 height 7
click at [864, 146] on input "Has not completed mandated interventions/programming" at bounding box center [864, 146] width 0 height 0
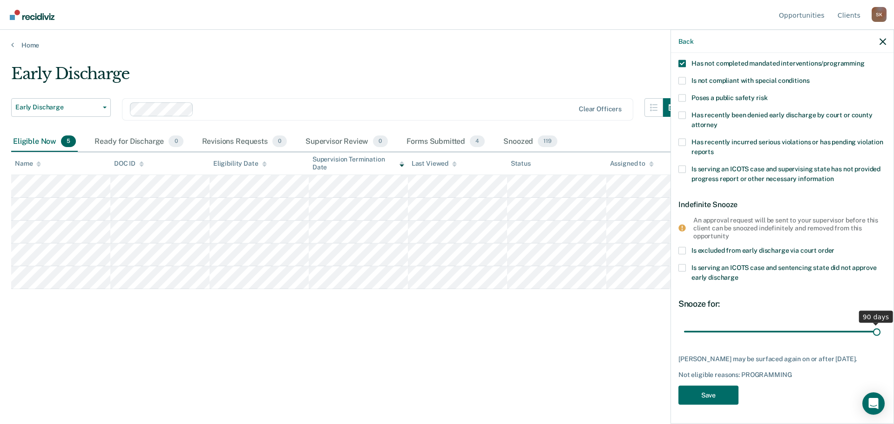
drag, startPoint x: 747, startPoint y: 325, endPoint x: 885, endPoint y: 328, distance: 138.3
type input "90"
click at [880, 328] on input "range" at bounding box center [782, 331] width 196 height 16
click at [716, 396] on button "Save" at bounding box center [708, 395] width 60 height 19
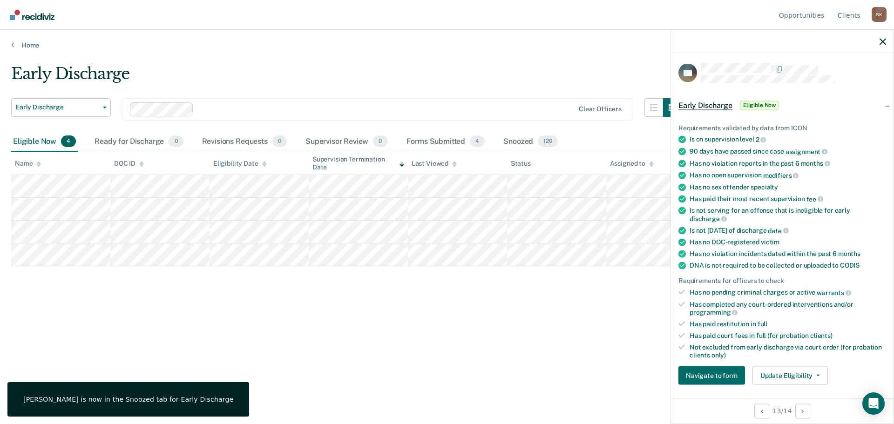
scroll to position [0, 0]
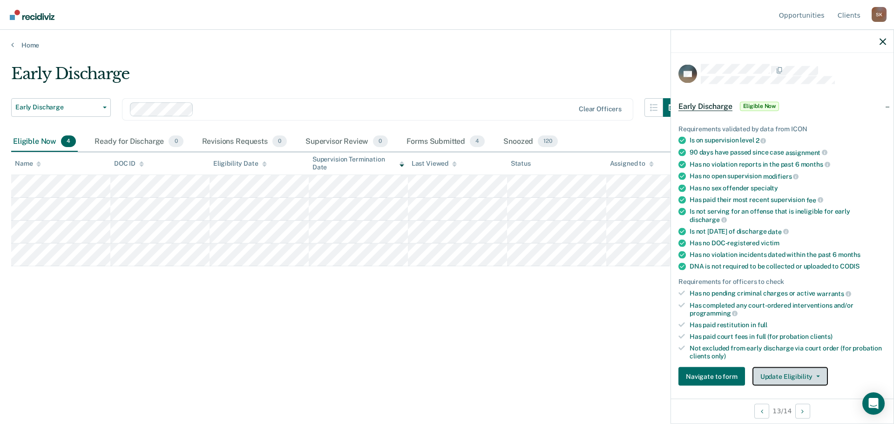
drag, startPoint x: 780, startPoint y: 373, endPoint x: 780, endPoint y: 367, distance: 5.6
click at [780, 373] on button "Update Eligibility" at bounding box center [789, 376] width 75 height 19
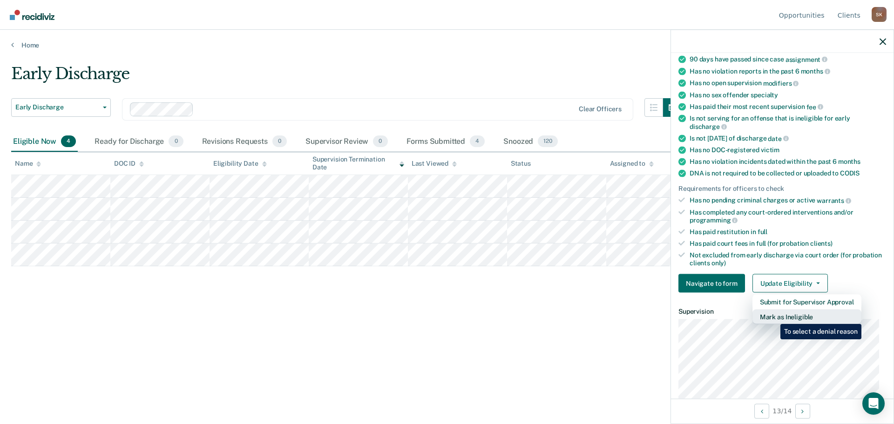
click at [773, 317] on button "Mark as Ineligible" at bounding box center [806, 317] width 109 height 15
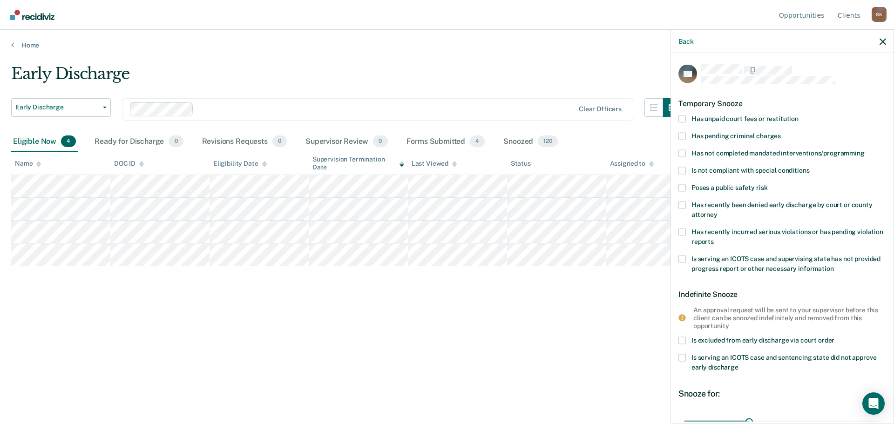
click at [681, 115] on span at bounding box center [681, 118] width 7 height 7
click at [798, 115] on input "Has unpaid court fees or restitution" at bounding box center [798, 115] width 0 height 0
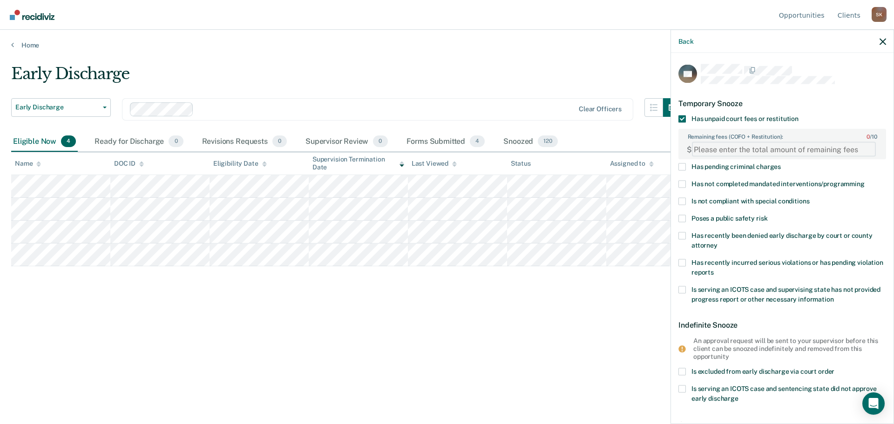
click at [717, 145] on FEESReasonInput "Remaining fees (COFO + Restitution): 0 / 10" at bounding box center [784, 149] width 184 height 15
type FEESReasonInput "455"
click at [688, 182] on label "Has not completed mandated interventions/programming" at bounding box center [782, 186] width 208 height 10
click at [864, 181] on input "Has not completed mandated interventions/programming" at bounding box center [864, 181] width 0 height 0
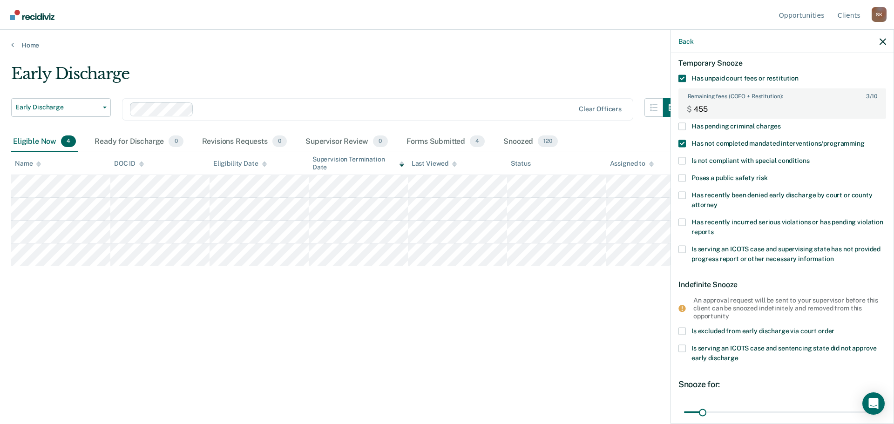
scroll to position [120, 0]
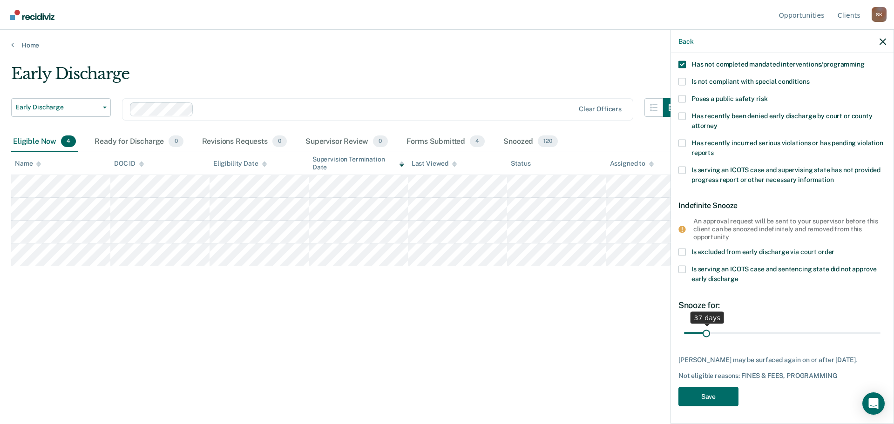
drag, startPoint x: 701, startPoint y: 330, endPoint x: 706, endPoint y: 329, distance: 5.3
click at [706, 329] on input "range" at bounding box center [782, 333] width 196 height 16
type input "39"
click at [724, 395] on button "Save" at bounding box center [708, 396] width 60 height 19
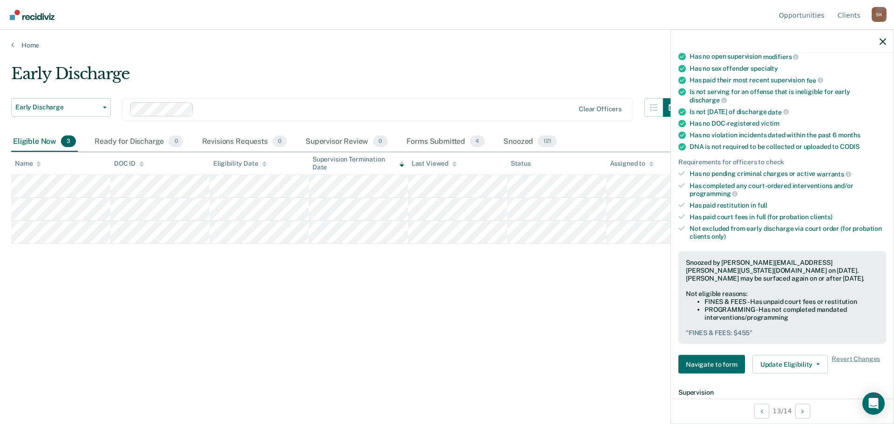
click at [401, 54] on main "Early Discharge Early Discharge Early Discharge Supervision Level Downgrade Cle…" at bounding box center [447, 235] width 894 height 372
click at [78, 101] on button "Early Discharge" at bounding box center [61, 107] width 100 height 19
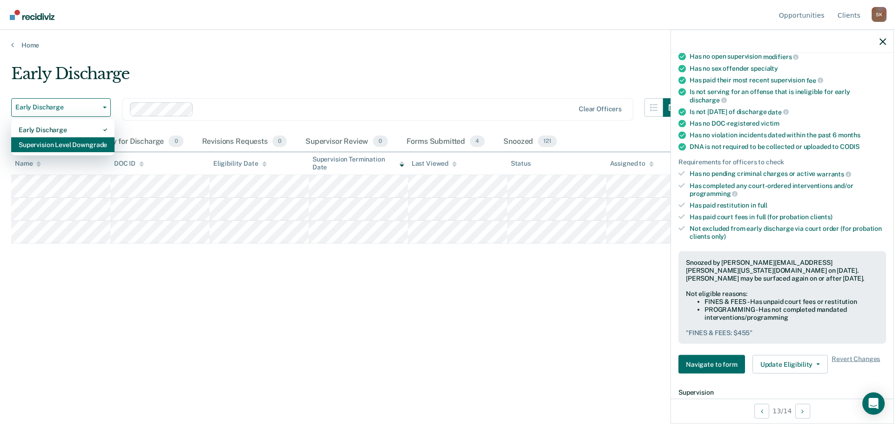
click at [69, 148] on div "Supervision Level Downgrade" at bounding box center [63, 144] width 88 height 15
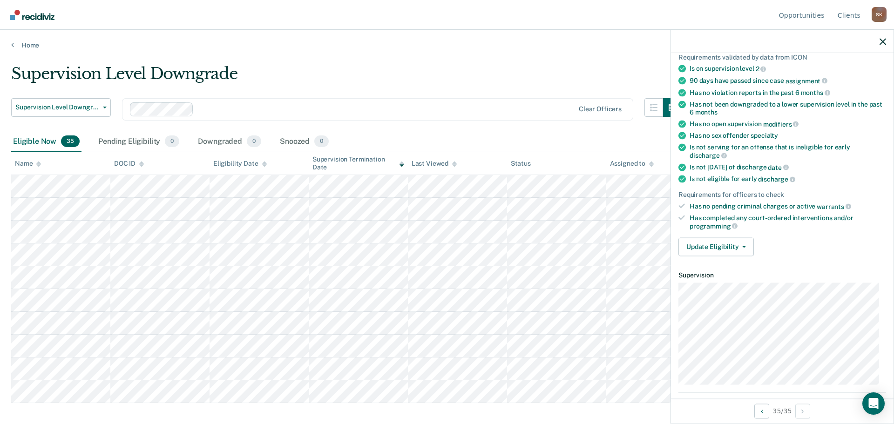
scroll to position [140, 0]
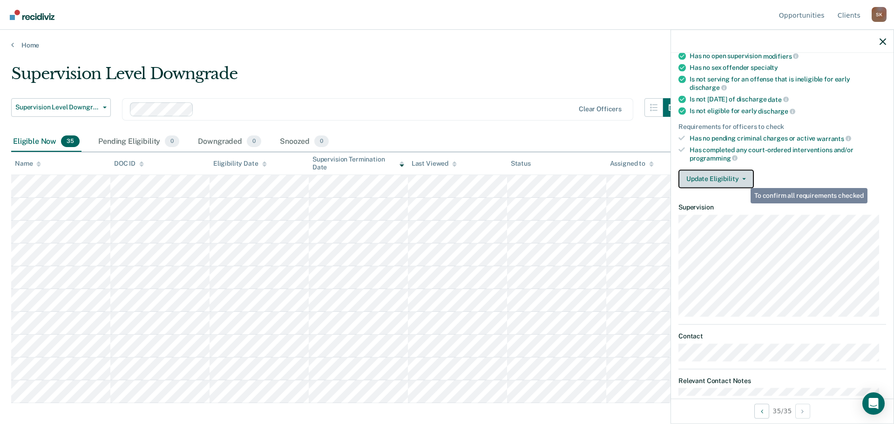
click at [739, 178] on span "button" at bounding box center [741, 179] width 7 height 2
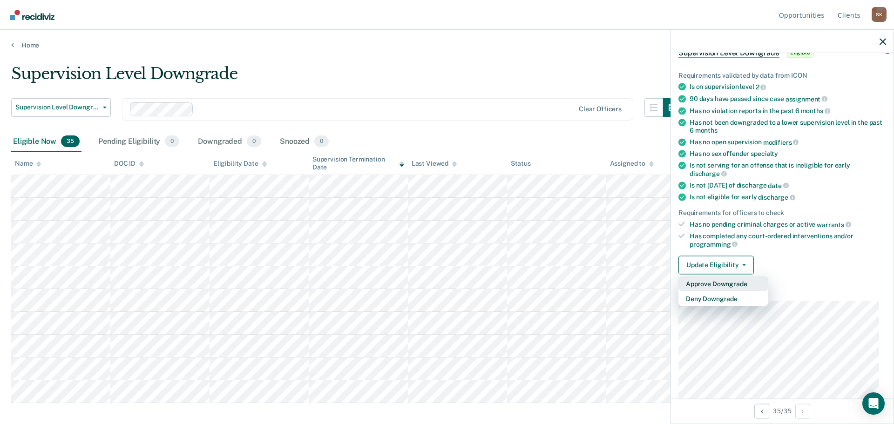
scroll to position [0, 0]
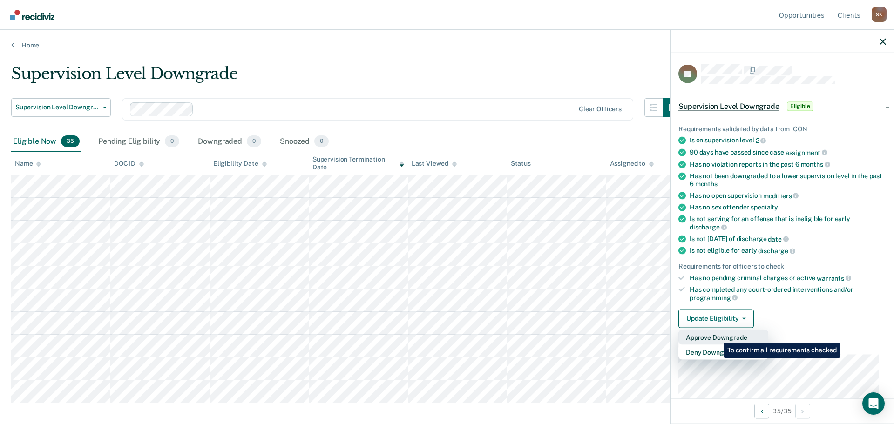
click at [716, 336] on button "Approve Downgrade" at bounding box center [723, 337] width 90 height 15
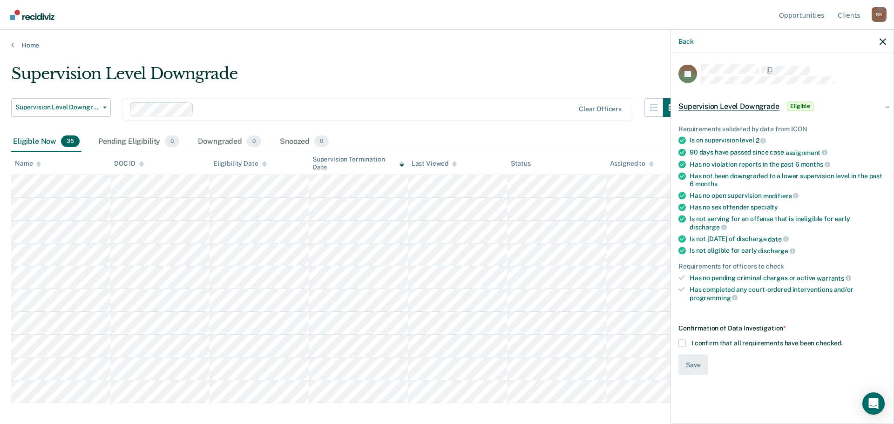
click at [683, 339] on span at bounding box center [681, 342] width 7 height 7
click at [842, 339] on input "I confirm that all requirements have been checked." at bounding box center [842, 339] width 0 height 0
click at [688, 357] on button "Save" at bounding box center [692, 364] width 29 height 21
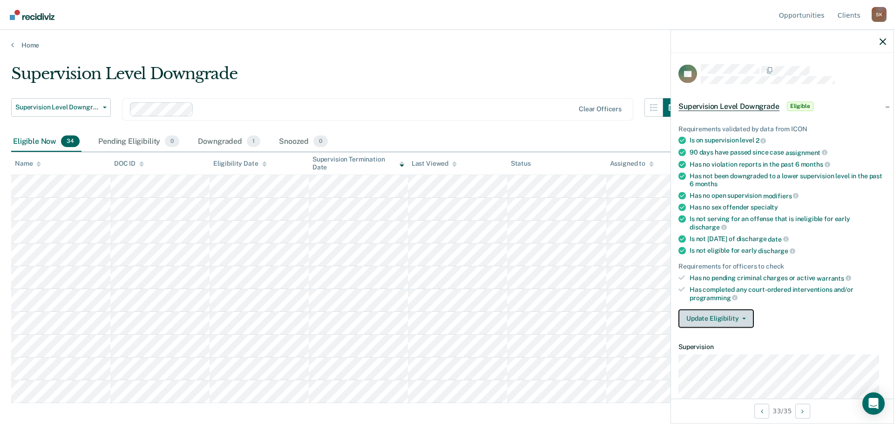
click at [732, 313] on button "Update Eligibility" at bounding box center [715, 318] width 75 height 19
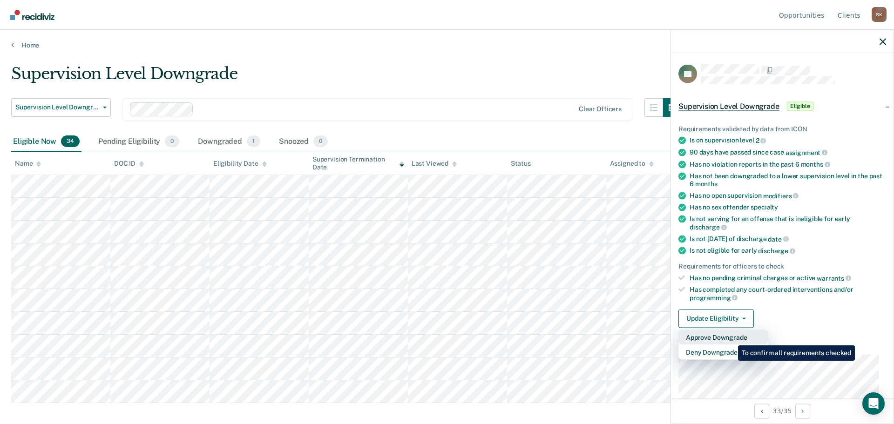
click at [731, 338] on button "Approve Downgrade" at bounding box center [723, 337] width 90 height 15
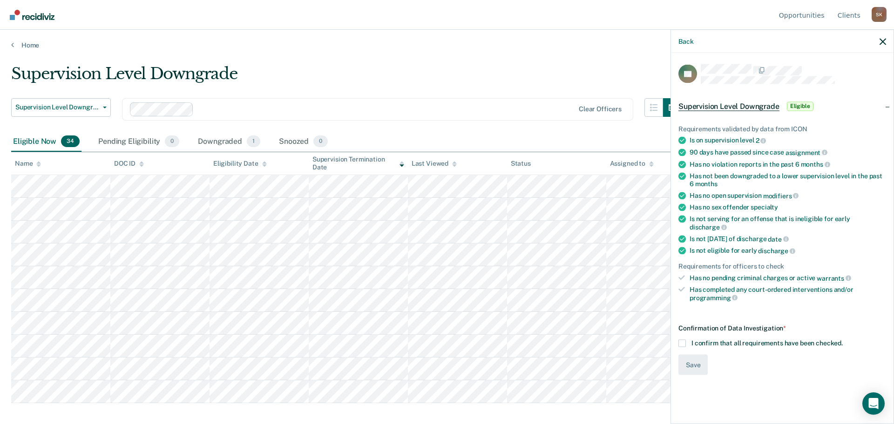
click at [690, 339] on label "I confirm that all requirements have been checked." at bounding box center [782, 342] width 208 height 7
click at [842, 339] on input "I confirm that all requirements have been checked." at bounding box center [842, 339] width 0 height 0
click at [689, 354] on button "Save" at bounding box center [692, 364] width 29 height 21
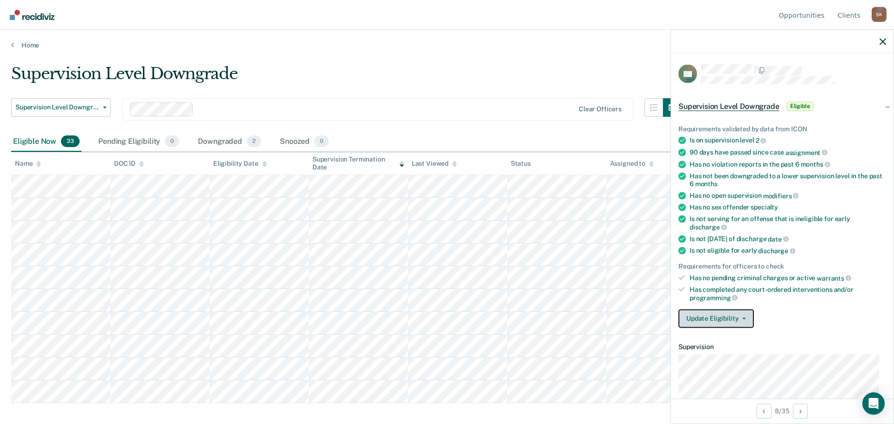
click at [716, 318] on button "Update Eligibility" at bounding box center [715, 318] width 75 height 19
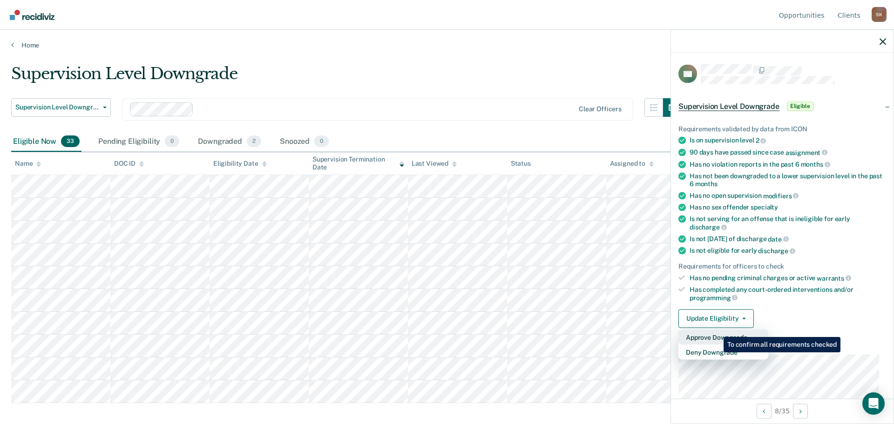
click at [716, 330] on button "Approve Downgrade" at bounding box center [723, 337] width 90 height 15
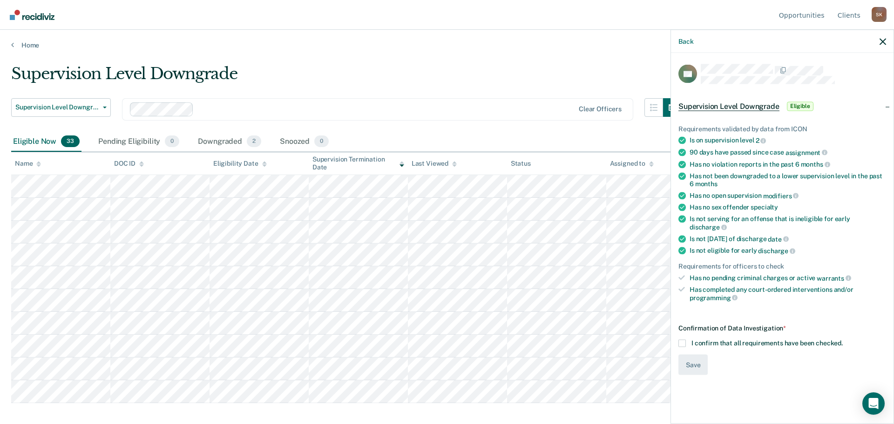
click at [687, 339] on label "I confirm that all requirements have been checked." at bounding box center [782, 342] width 208 height 7
click at [842, 339] on input "I confirm that all requirements have been checked." at bounding box center [842, 339] width 0 height 0
click at [697, 362] on button "Save" at bounding box center [692, 364] width 29 height 21
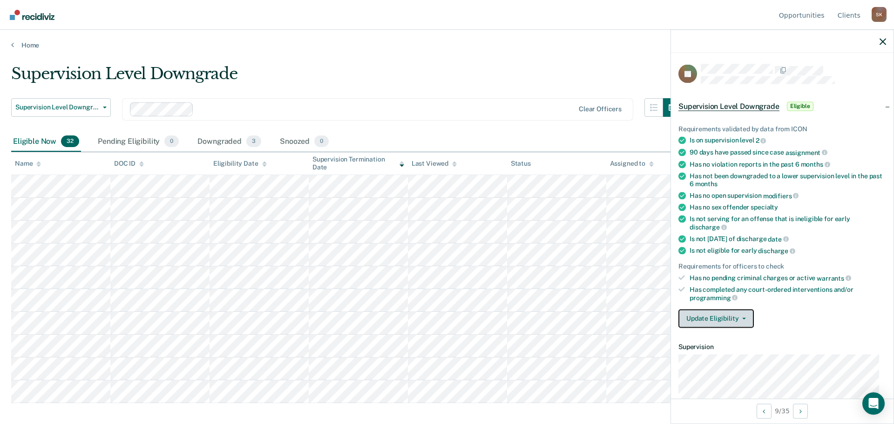
click at [721, 311] on button "Update Eligibility" at bounding box center [715, 318] width 75 height 19
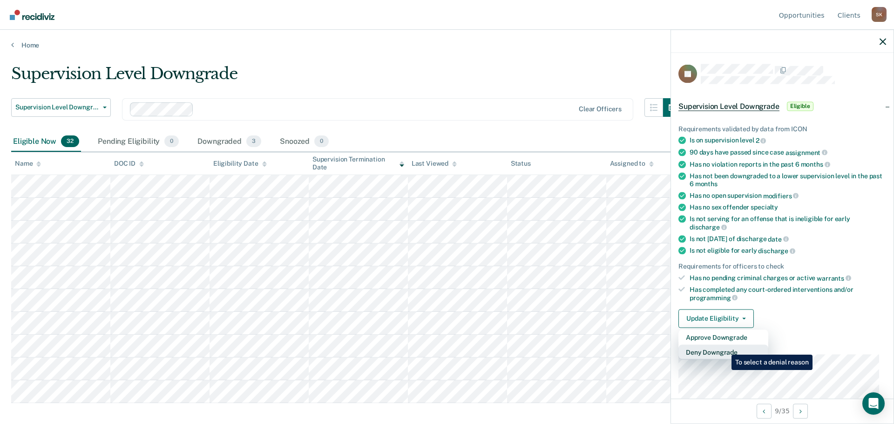
click at [724, 348] on button "Deny Downgrade" at bounding box center [723, 351] width 90 height 15
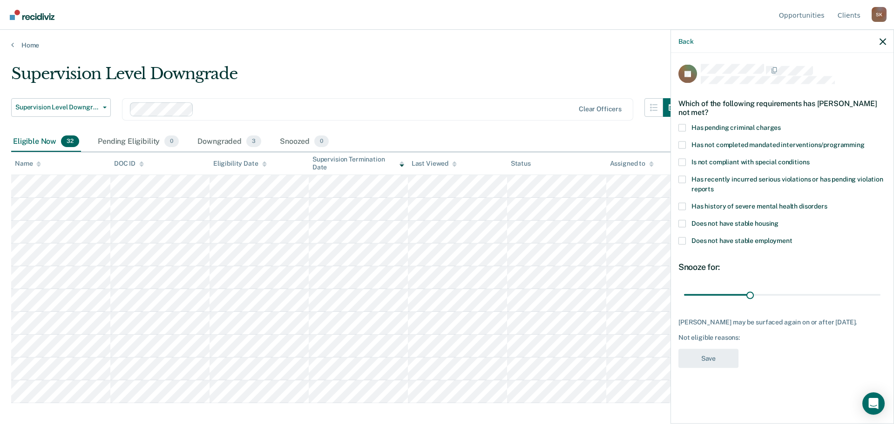
click at [711, 145] on span "Has not completed mandated interventions/programming" at bounding box center [777, 144] width 173 height 7
click at [864, 141] on input "Has not completed mandated interventions/programming" at bounding box center [864, 141] width 0 height 0
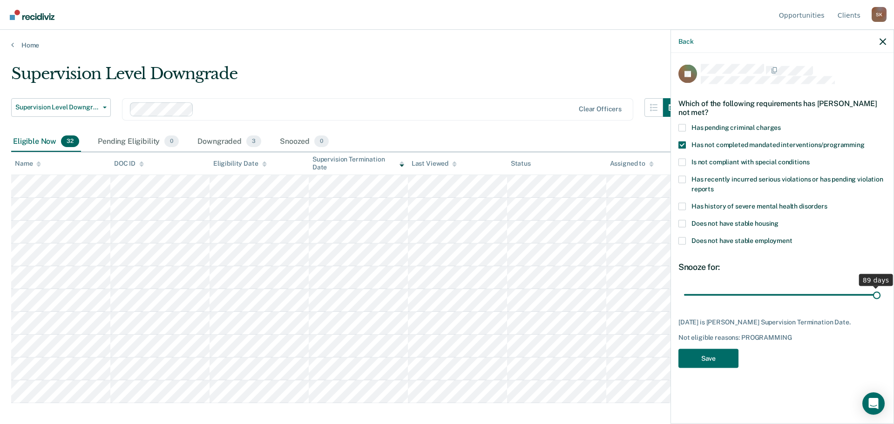
drag, startPoint x: 750, startPoint y: 291, endPoint x: 895, endPoint y: 299, distance: 145.0
type input "89"
click at [880, 299] on input "range" at bounding box center [782, 295] width 196 height 16
click at [691, 352] on button "Save" at bounding box center [708, 358] width 60 height 19
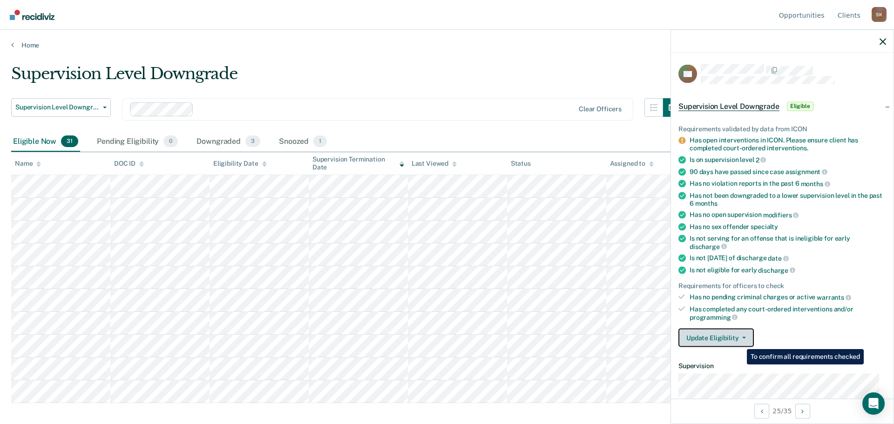
click at [739, 337] on span "button" at bounding box center [741, 338] width 7 height 2
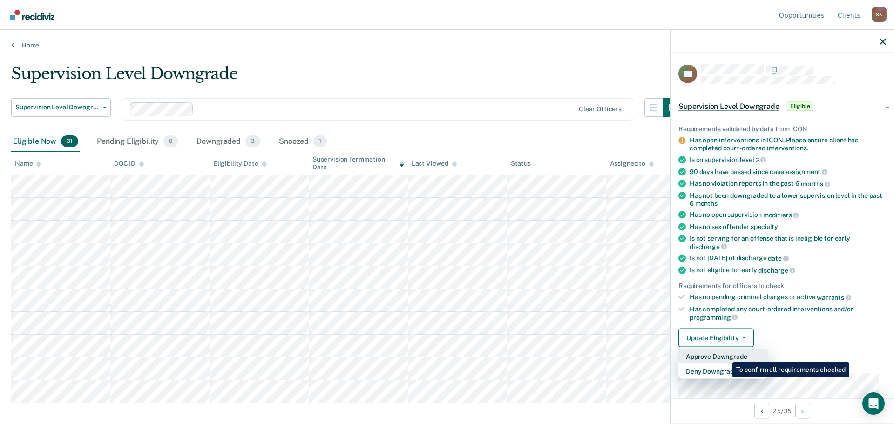
click at [725, 355] on button "Approve Downgrade" at bounding box center [723, 356] width 90 height 15
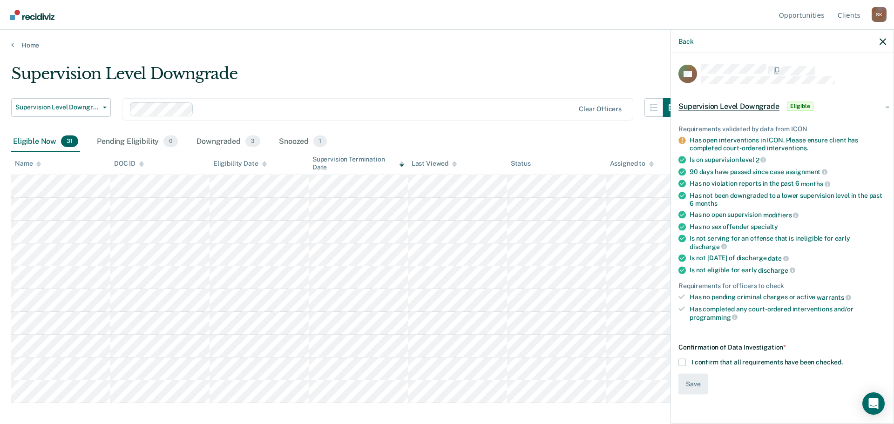
click at [690, 348] on div "Confirmation of Data Investigation * I confirm that all requirements have been …" at bounding box center [782, 369] width 208 height 51
click at [690, 359] on label "I confirm that all requirements have been checked." at bounding box center [782, 362] width 208 height 7
click at [842, 359] on input "I confirm that all requirements have been checked." at bounding box center [842, 359] width 0 height 0
click at [698, 374] on button "Save" at bounding box center [692, 384] width 29 height 21
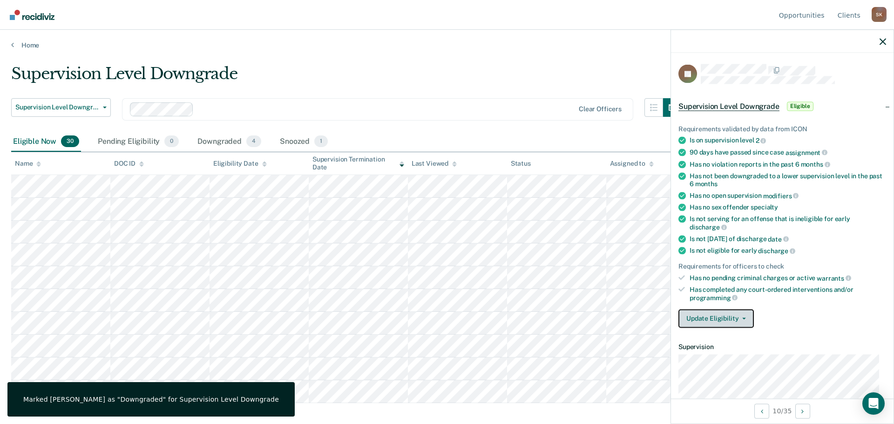
click at [722, 317] on button "Update Eligibility" at bounding box center [715, 318] width 75 height 19
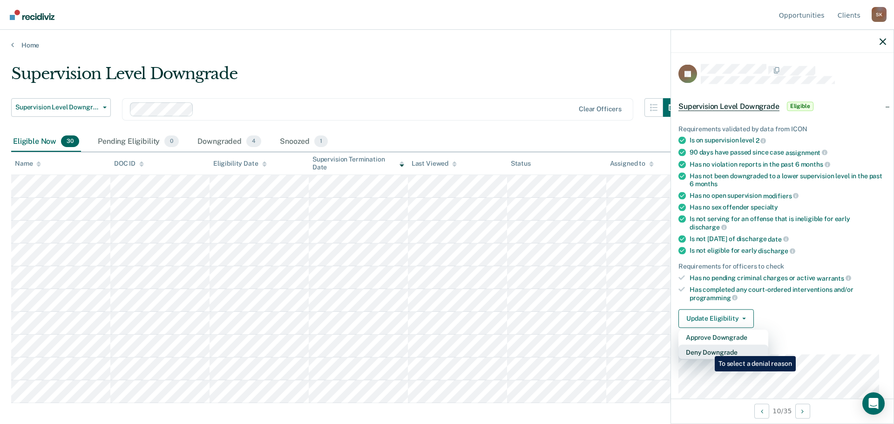
click at [708, 349] on button "Deny Downgrade" at bounding box center [723, 351] width 90 height 15
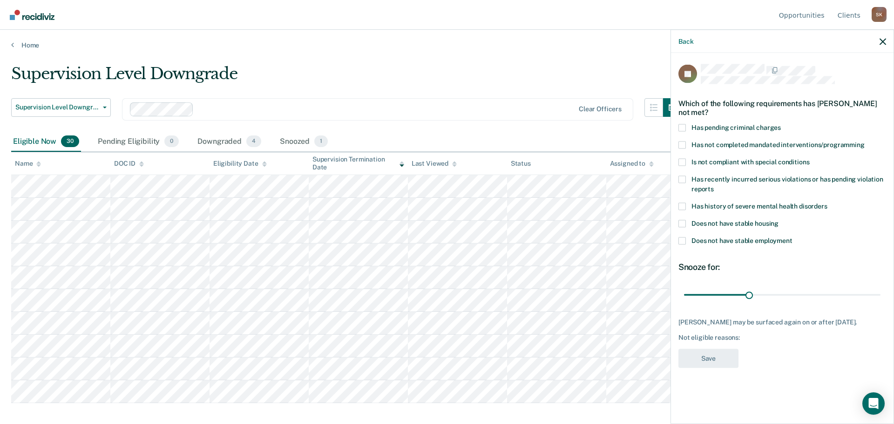
click at [714, 150] on label "Has not completed mandated interventions/programming" at bounding box center [782, 146] width 208 height 10
click at [864, 141] on input "Has not completed mandated interventions/programming" at bounding box center [864, 141] width 0 height 0
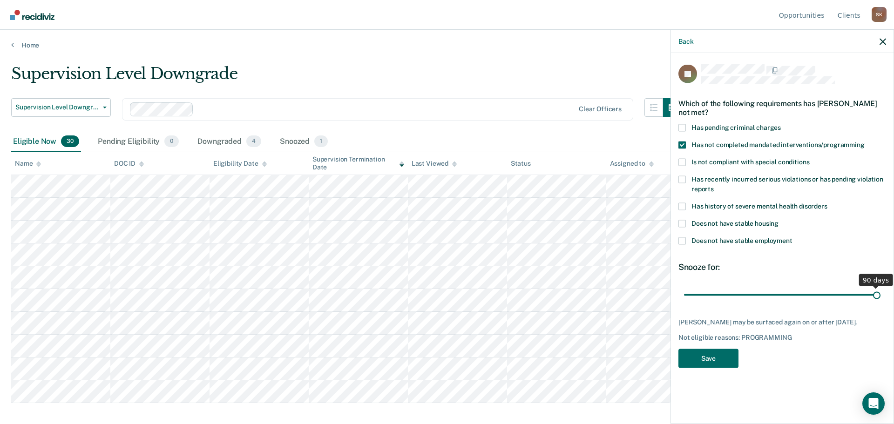
drag, startPoint x: 749, startPoint y: 294, endPoint x: 896, endPoint y: 294, distance: 147.6
type input "90"
click at [880, 294] on input "range" at bounding box center [782, 295] width 196 height 16
click at [701, 353] on button "Save" at bounding box center [708, 358] width 60 height 19
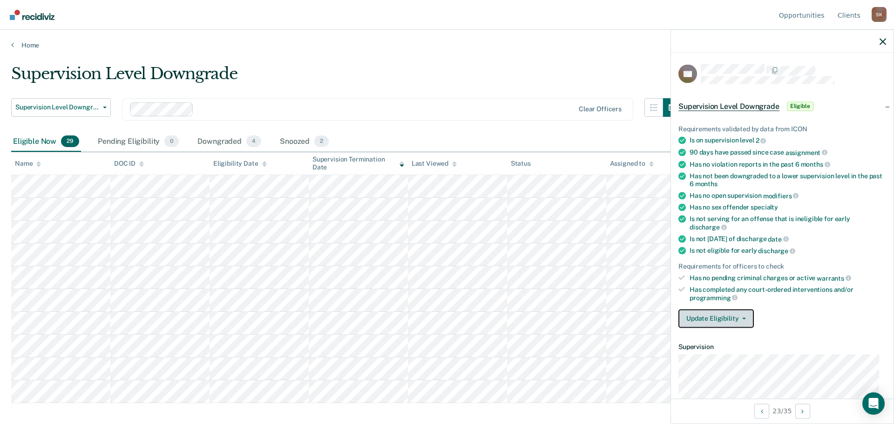
click at [714, 313] on button "Update Eligibility" at bounding box center [715, 318] width 75 height 19
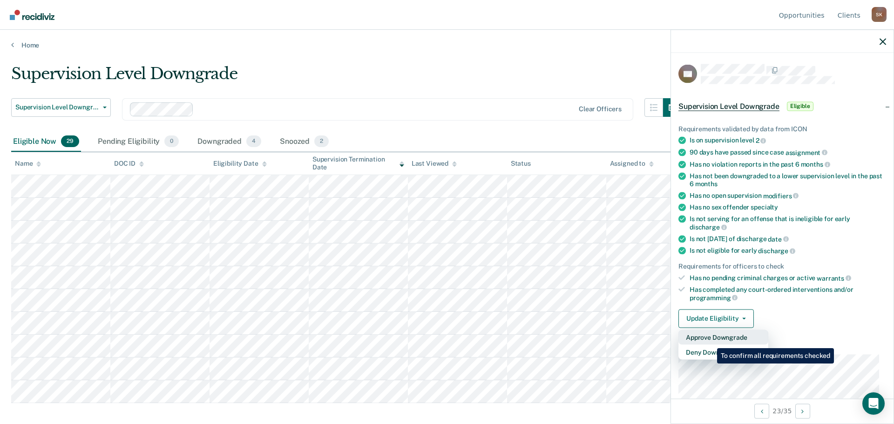
click at [710, 341] on button "Approve Downgrade" at bounding box center [723, 337] width 90 height 15
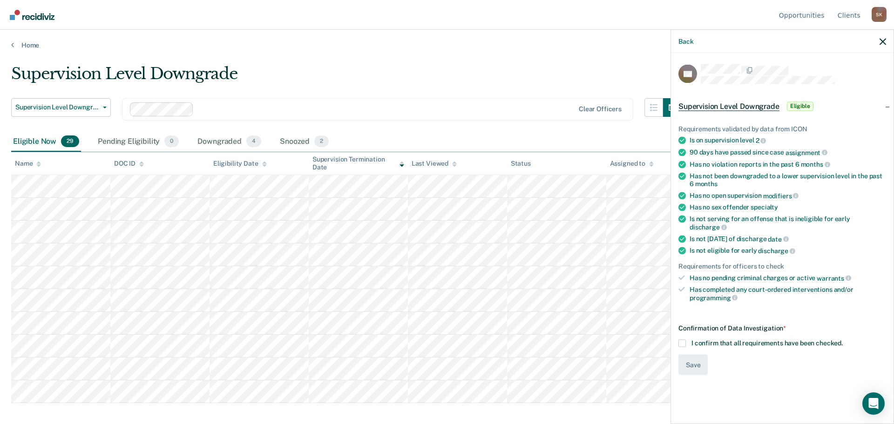
click at [682, 339] on span at bounding box center [681, 342] width 7 height 7
click at [842, 339] on input "I confirm that all requirements have been checked." at bounding box center [842, 339] width 0 height 0
click at [691, 355] on button "Save" at bounding box center [692, 364] width 29 height 21
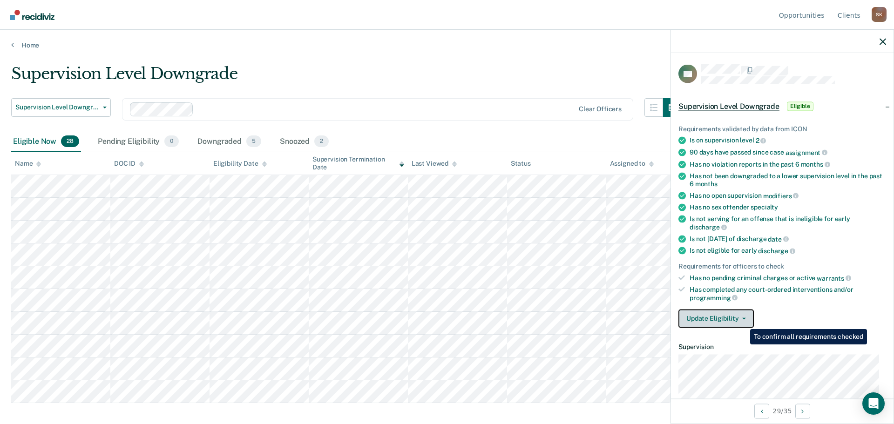
click at [734, 317] on button "Update Eligibility" at bounding box center [715, 318] width 75 height 19
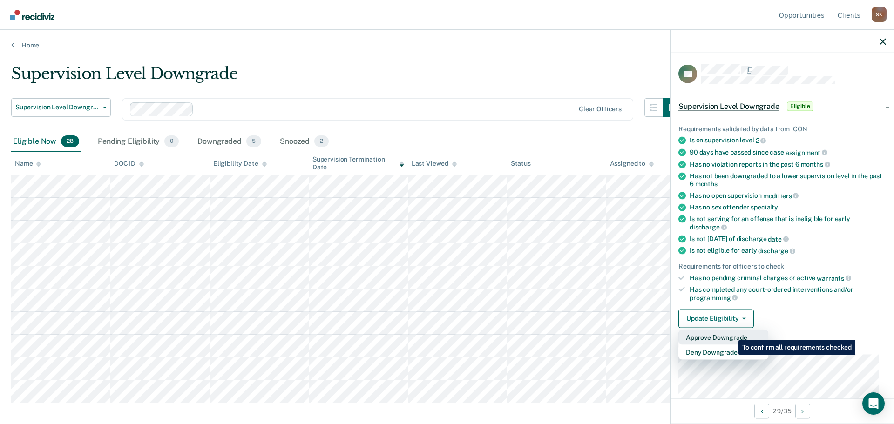
click at [731, 333] on button "Approve Downgrade" at bounding box center [723, 337] width 90 height 15
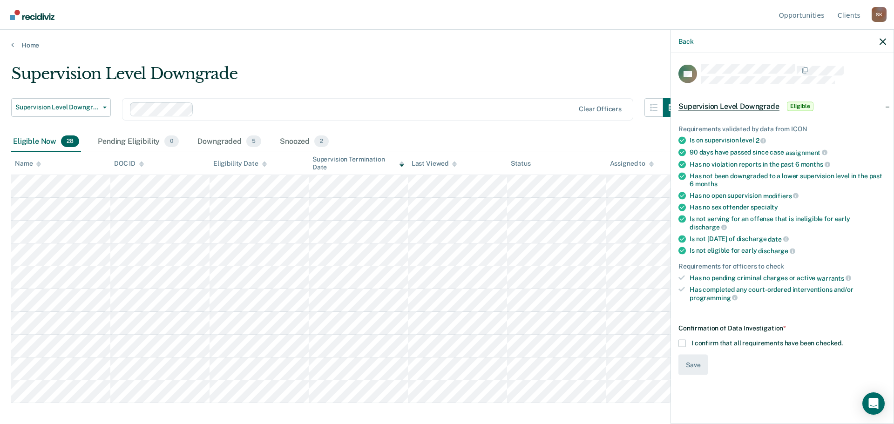
click at [682, 340] on div "Confirmation of Data Investigation * I confirm that all requirements have been …" at bounding box center [782, 349] width 208 height 51
click at [683, 339] on span at bounding box center [681, 342] width 7 height 7
click at [842, 339] on input "I confirm that all requirements have been checked." at bounding box center [842, 339] width 0 height 0
click at [691, 354] on button "Save" at bounding box center [692, 364] width 29 height 21
